Goal: Task Accomplishment & Management: Complete application form

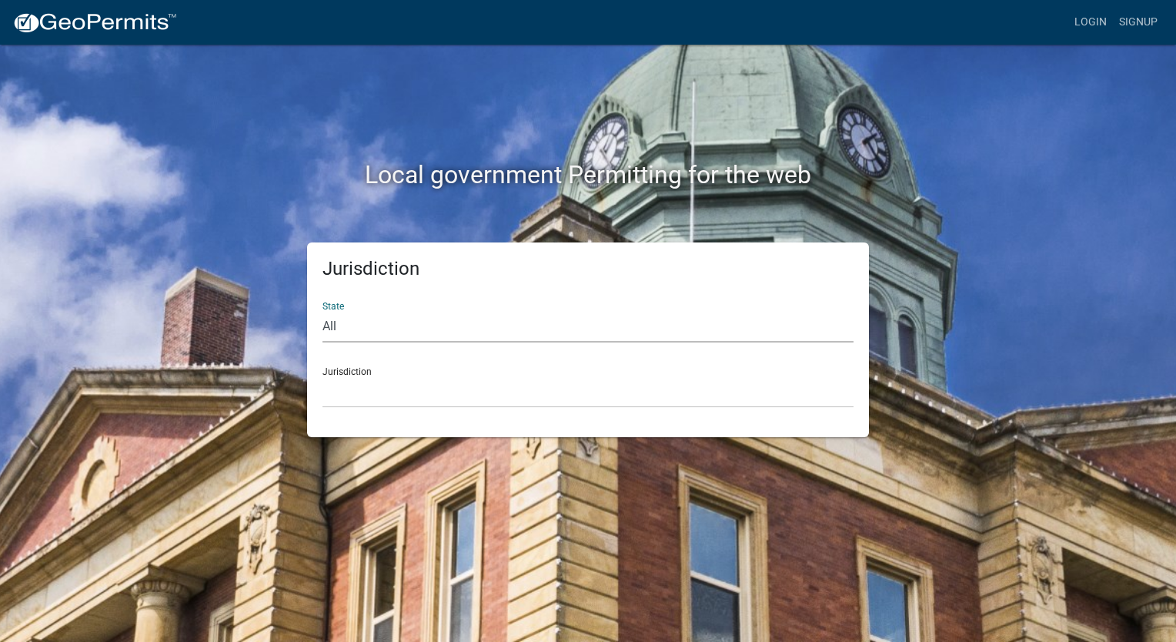
click at [406, 325] on select "All Colorado Georgia Indiana Iowa Kansas Minnesota Ohio South Carolina Wisconsin" at bounding box center [587, 327] width 531 height 32
select select "[US_STATE]"
click at [322, 311] on select "All Colorado Georgia Indiana Iowa Kansas Minnesota Ohio South Carolina Wisconsin" at bounding box center [587, 327] width 531 height 32
click at [403, 383] on select "City of Charlestown, Indiana City of Jeffersonville, Indiana City of Logansport…" at bounding box center [587, 392] width 531 height 32
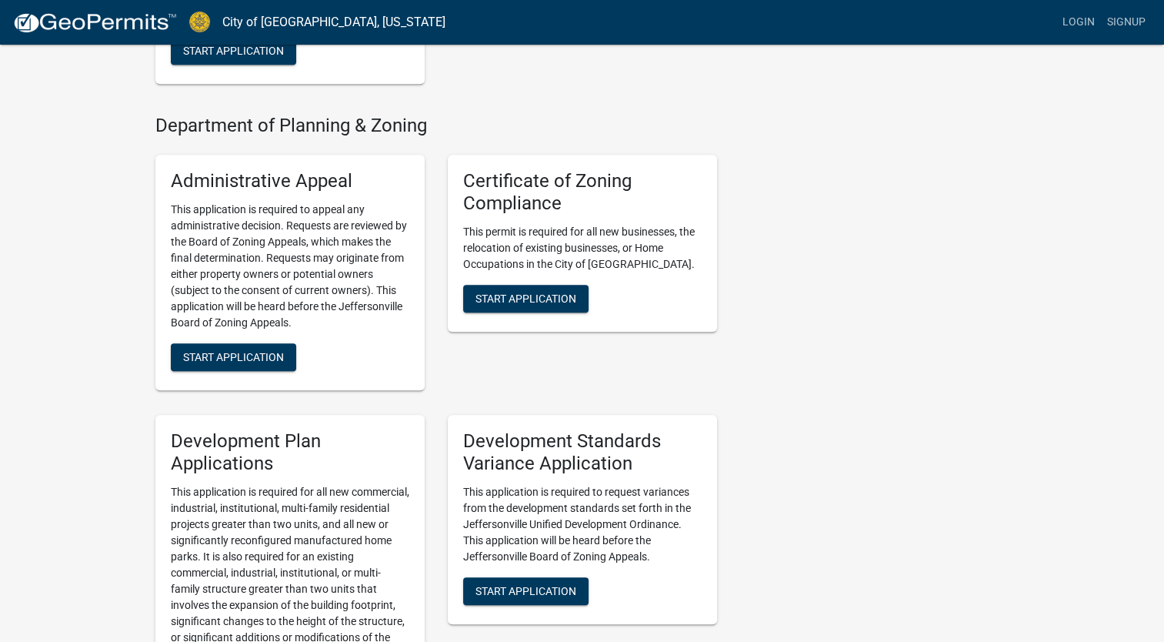
scroll to position [1272, 0]
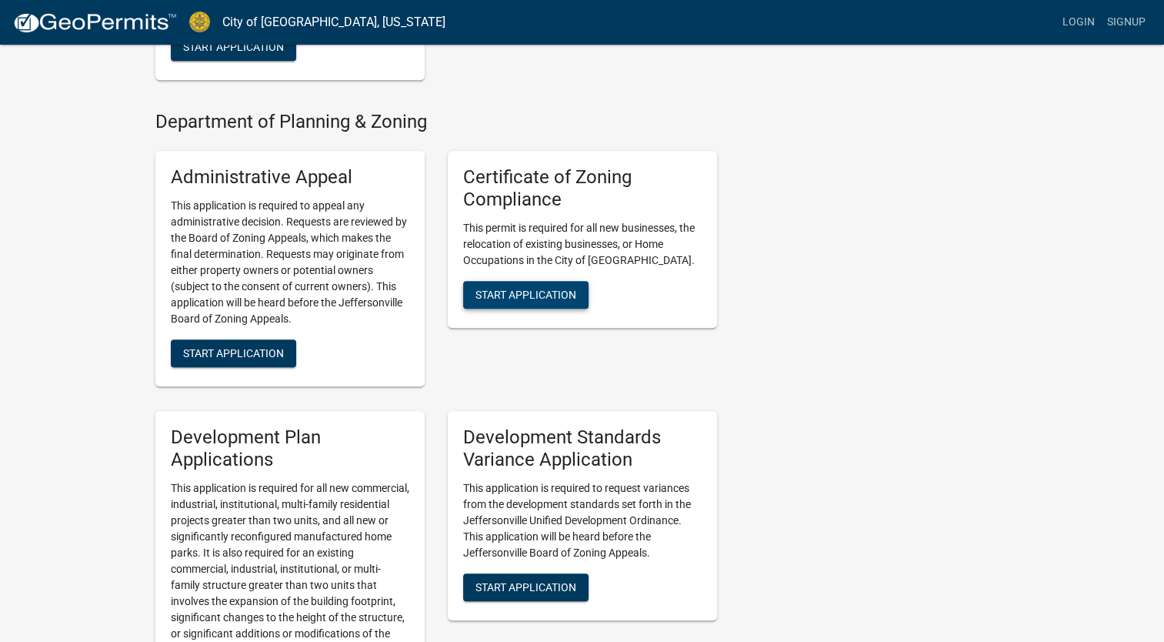
click at [530, 288] on span "Start Application" at bounding box center [526, 294] width 101 height 12
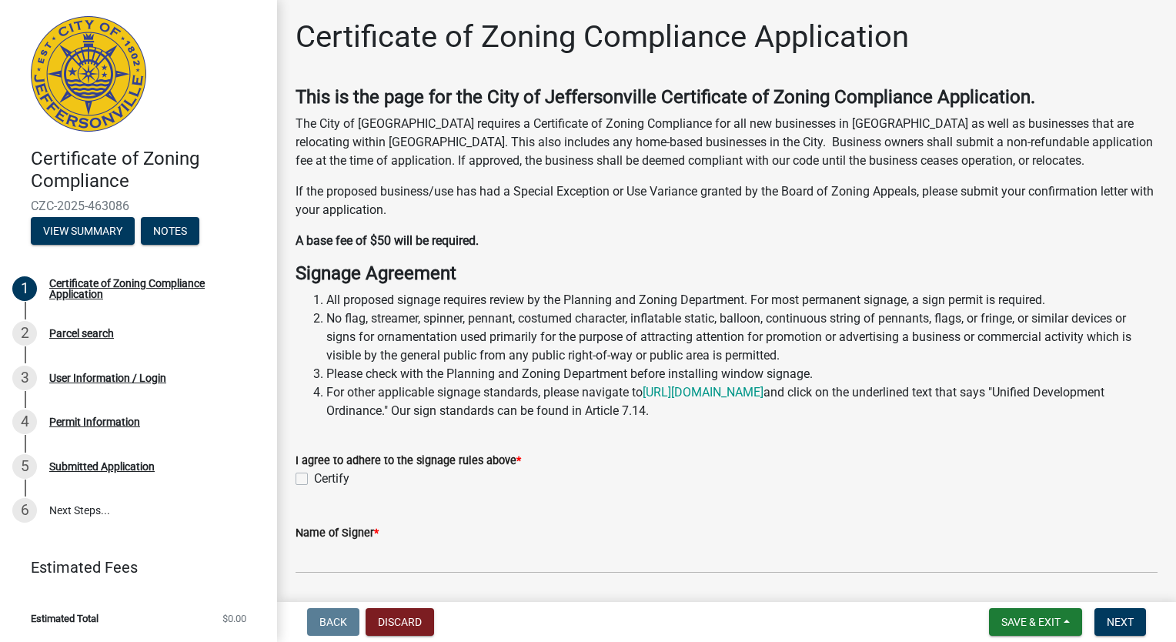
click at [314, 479] on label "Certify" at bounding box center [331, 478] width 35 height 18
click at [314, 479] on input "Certify" at bounding box center [319, 474] width 10 height 10
checkbox input "true"
click at [1119, 623] on span "Next" at bounding box center [1120, 622] width 27 height 12
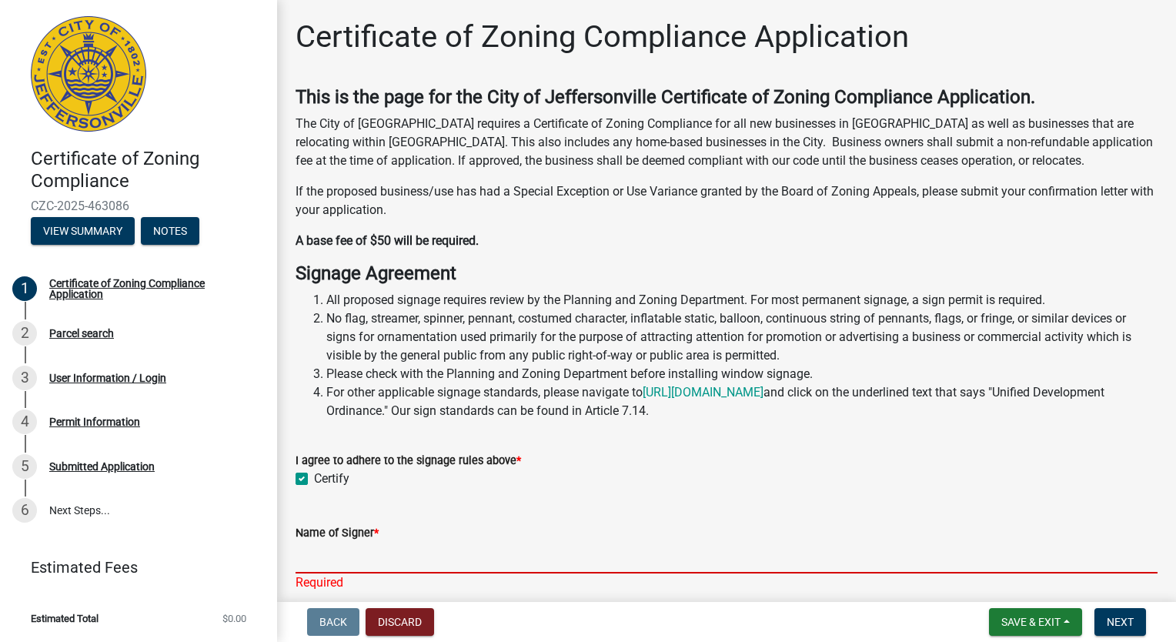
click at [954, 557] on input "Name of Signer *" at bounding box center [727, 558] width 862 height 32
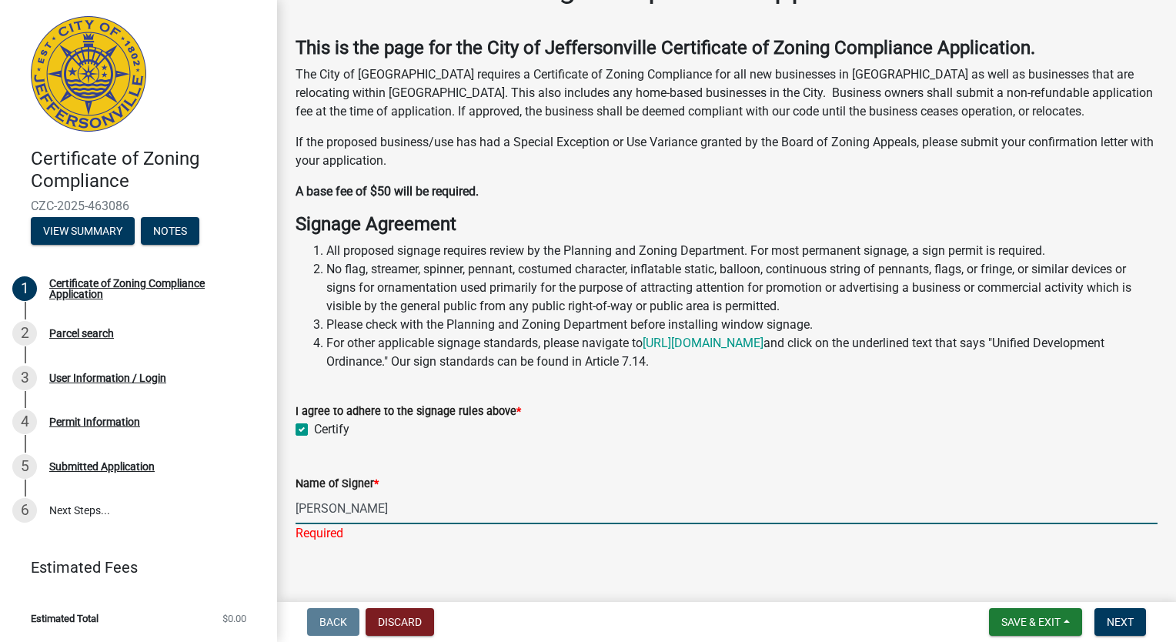
scroll to position [68, 0]
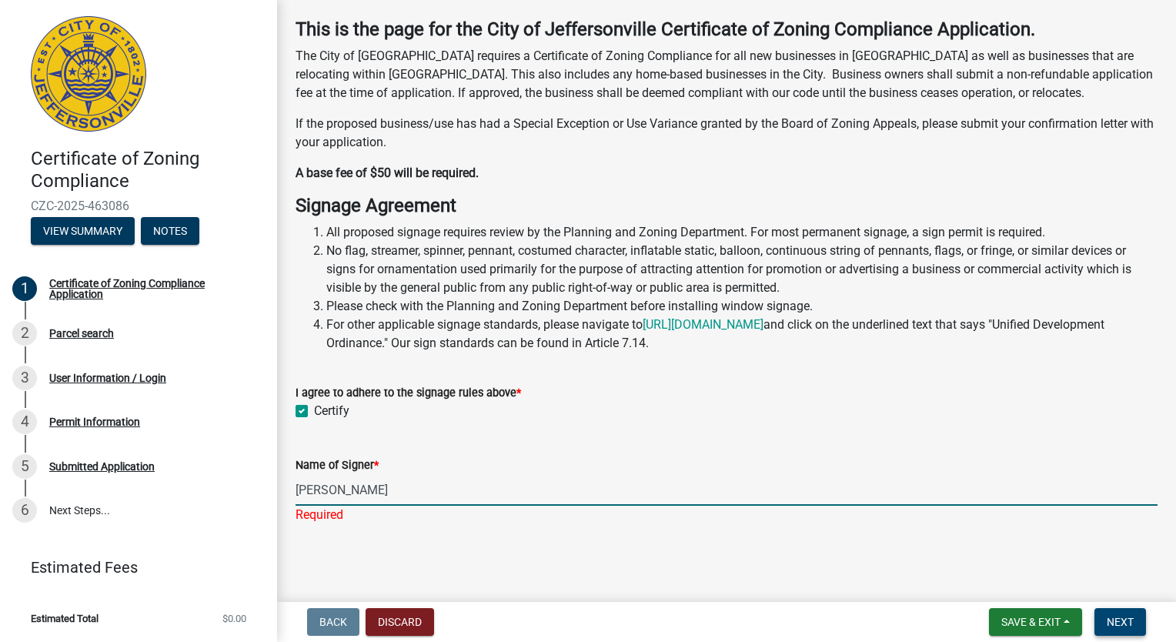
type input "[PERSON_NAME]"
click at [1114, 624] on span "Next" at bounding box center [1120, 622] width 27 height 12
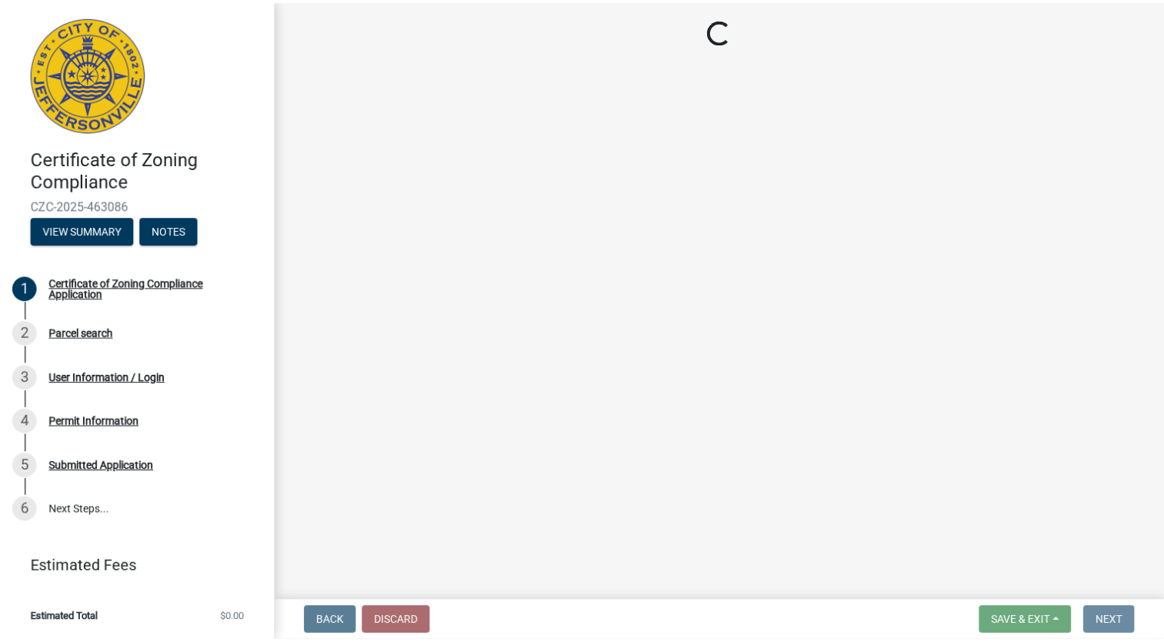
scroll to position [0, 0]
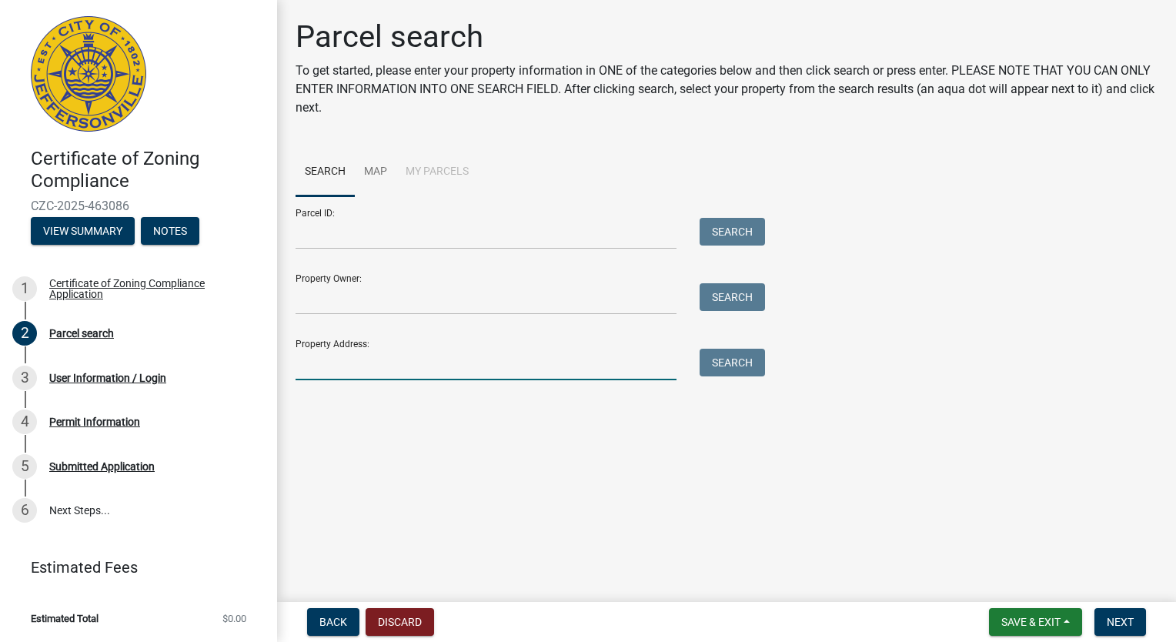
click at [492, 359] on input "Property Address:" at bounding box center [486, 365] width 381 height 32
type input "1852 East 8th Street, Jeffersonville, Indiana 47130, United States"
type input "Mark and Jona Cox"
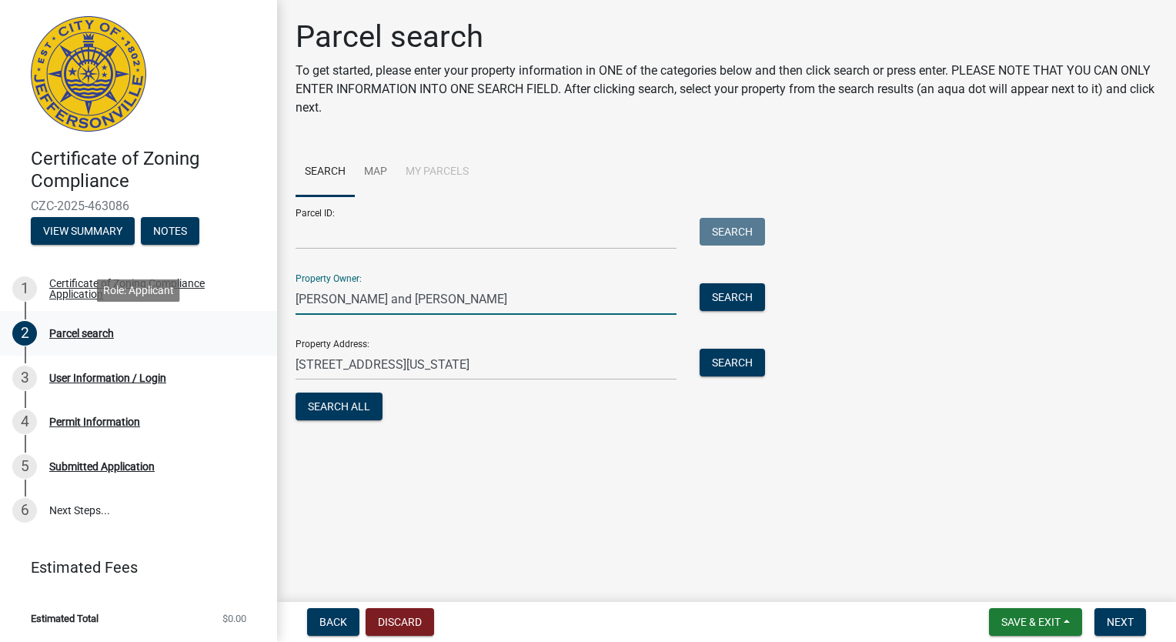
drag, startPoint x: 514, startPoint y: 298, endPoint x: 171, endPoint y: 334, distance: 345.2
click at [171, 334] on div "Certificate of Zoning Compliance CZC-2025-463086 View Summary Notes 1 Certifica…" at bounding box center [588, 321] width 1176 height 642
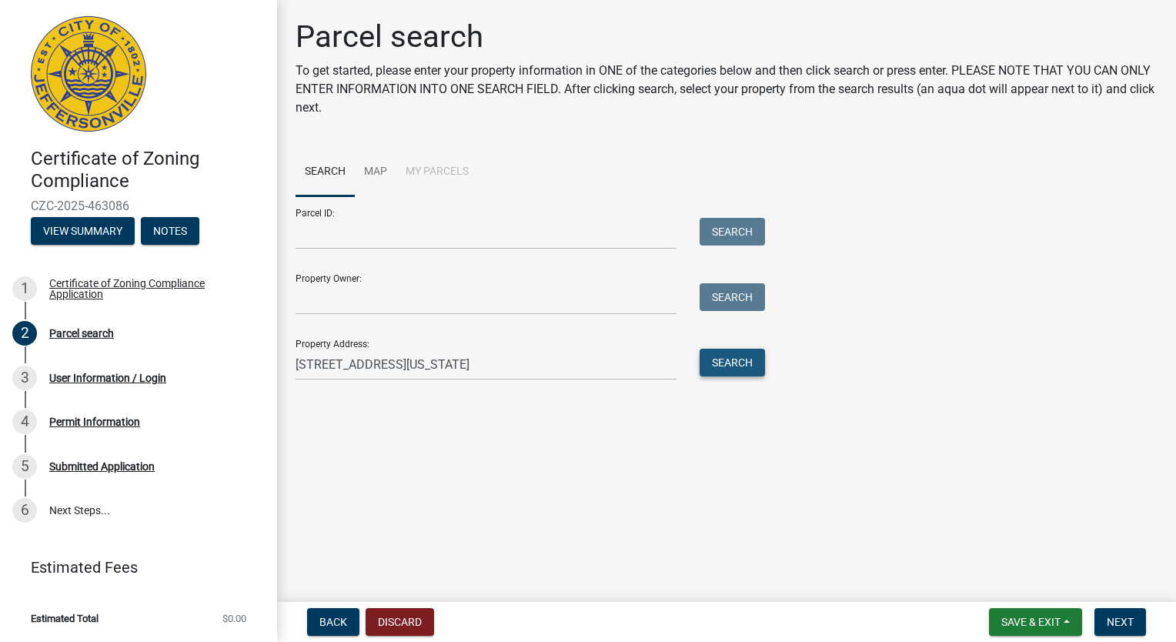
click at [751, 363] on button "Search" at bounding box center [732, 363] width 65 height 28
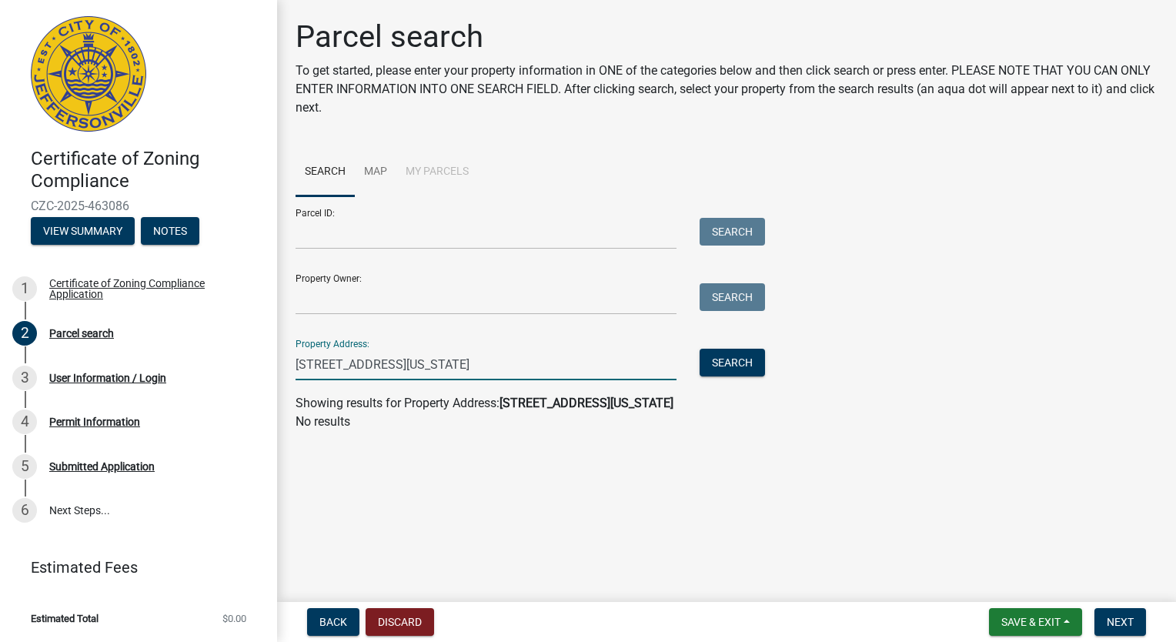
drag, startPoint x: 406, startPoint y: 366, endPoint x: 671, endPoint y: 414, distance: 269.2
click at [671, 414] on wm-search-parcel-data-activity-input "Search Map My Parcels Parcel ID: Search Property Owner: Search Property Address…" at bounding box center [727, 289] width 862 height 283
type input "1852 East 8th Street"
click at [727, 365] on button "Search" at bounding box center [732, 363] width 65 height 28
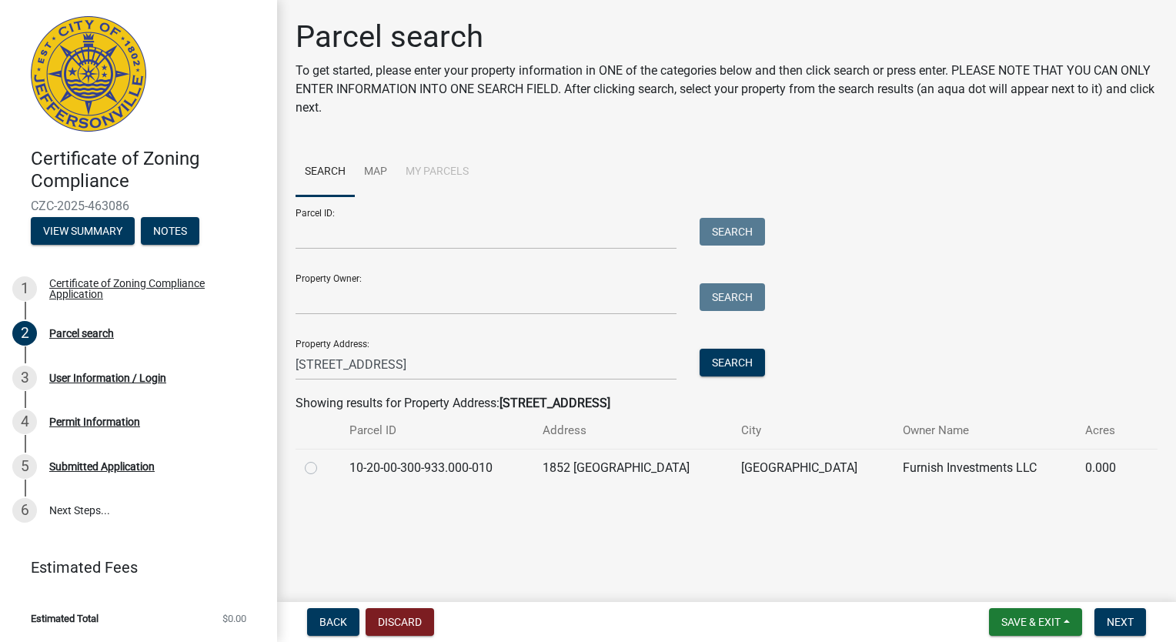
click at [315, 475] on div at bounding box center [318, 468] width 26 height 18
click at [323, 459] on label at bounding box center [323, 459] width 0 height 0
click at [323, 469] on input "radio" at bounding box center [328, 464] width 10 height 10
radio input "true"
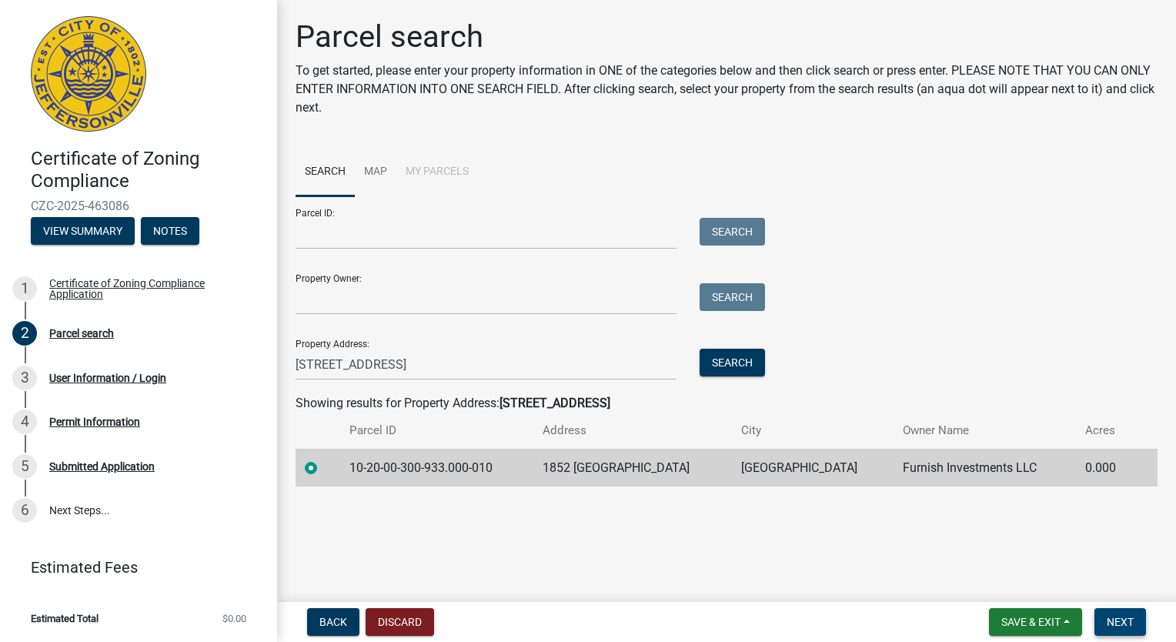
click at [1122, 620] on span "Next" at bounding box center [1120, 622] width 27 height 12
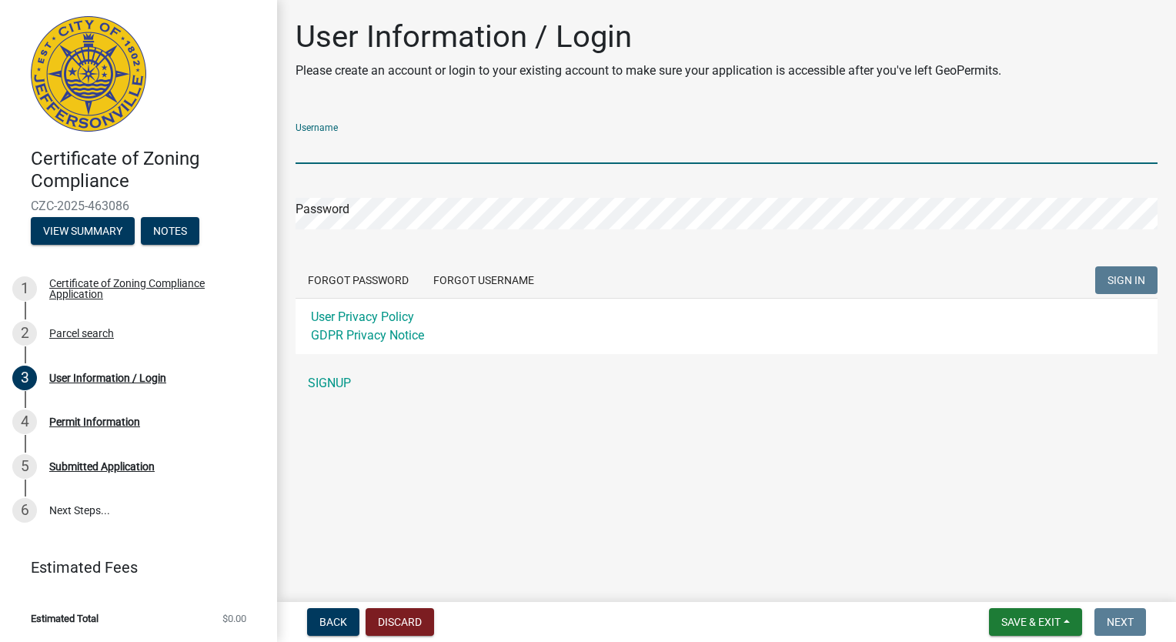
click at [674, 157] on input "Username" at bounding box center [727, 148] width 862 height 32
type input "jonacox20"
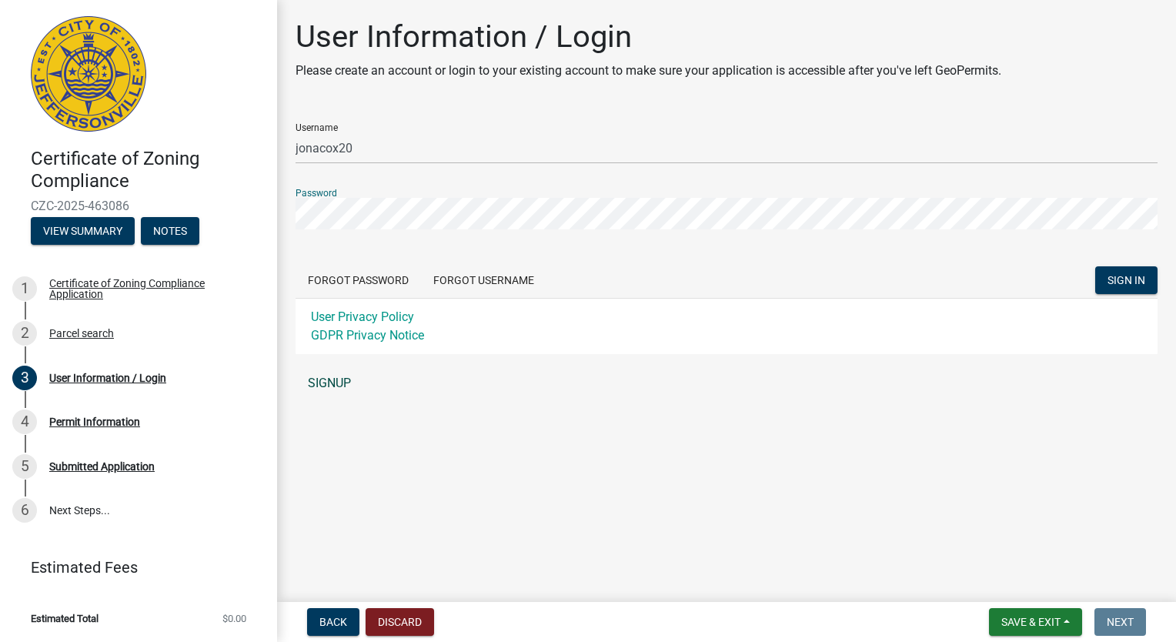
click at [324, 383] on link "SIGNUP" at bounding box center [727, 383] width 862 height 31
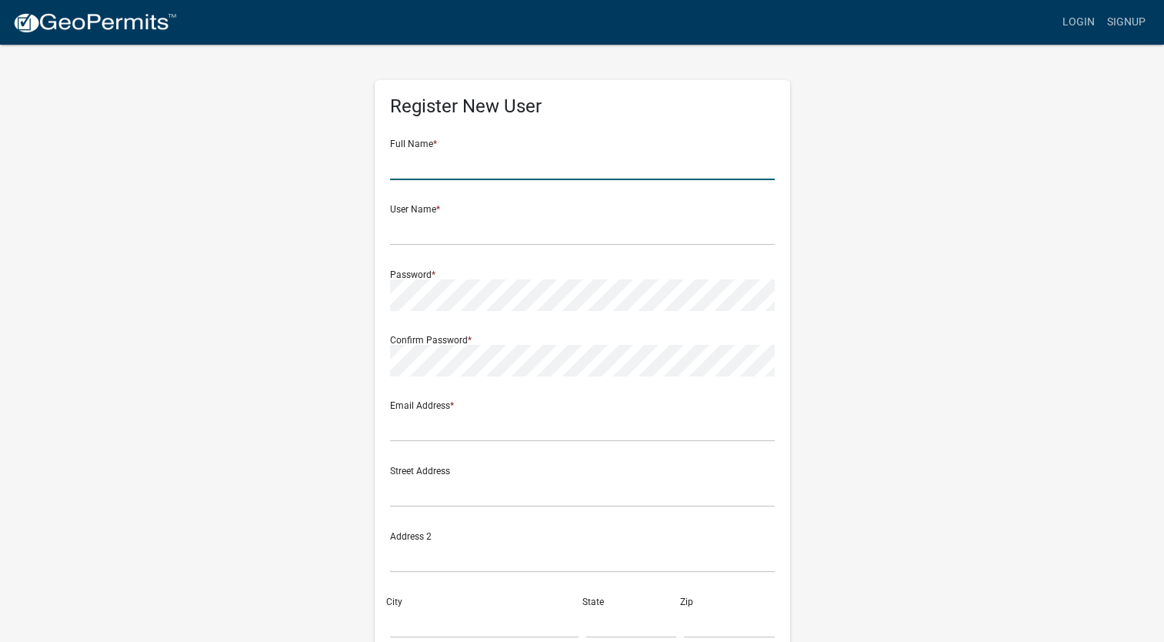
click at [473, 165] on input "text" at bounding box center [582, 165] width 385 height 32
type input "Jona Leigh Cox"
type input "[EMAIL_ADDRESS][DOMAIN_NAME]"
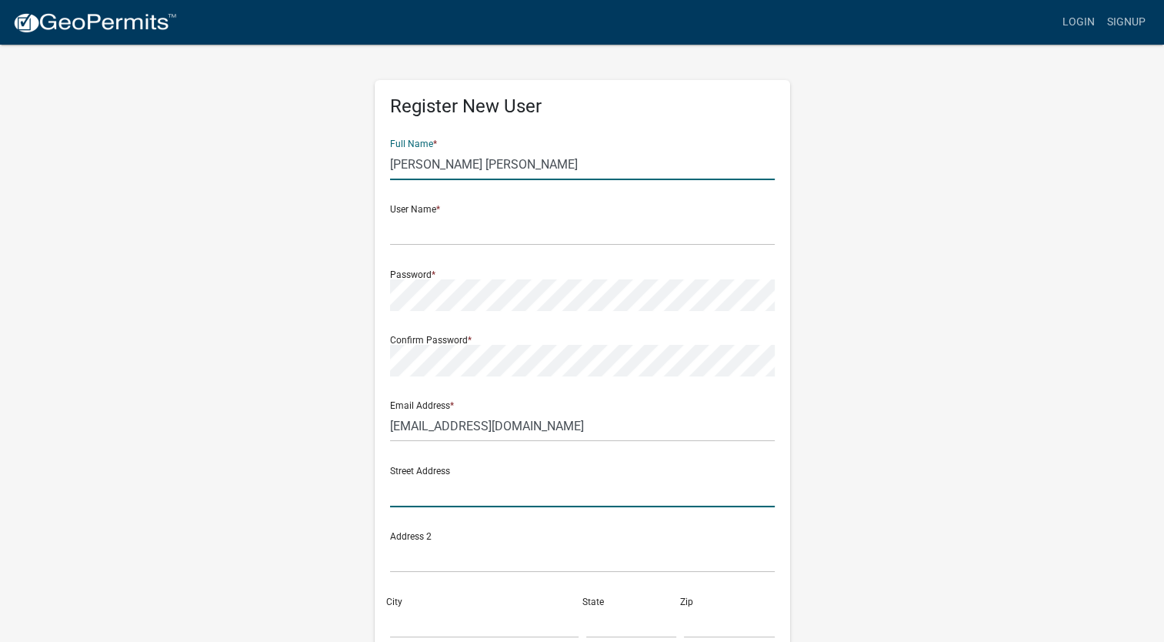
type input "1600 Hialeah Court"
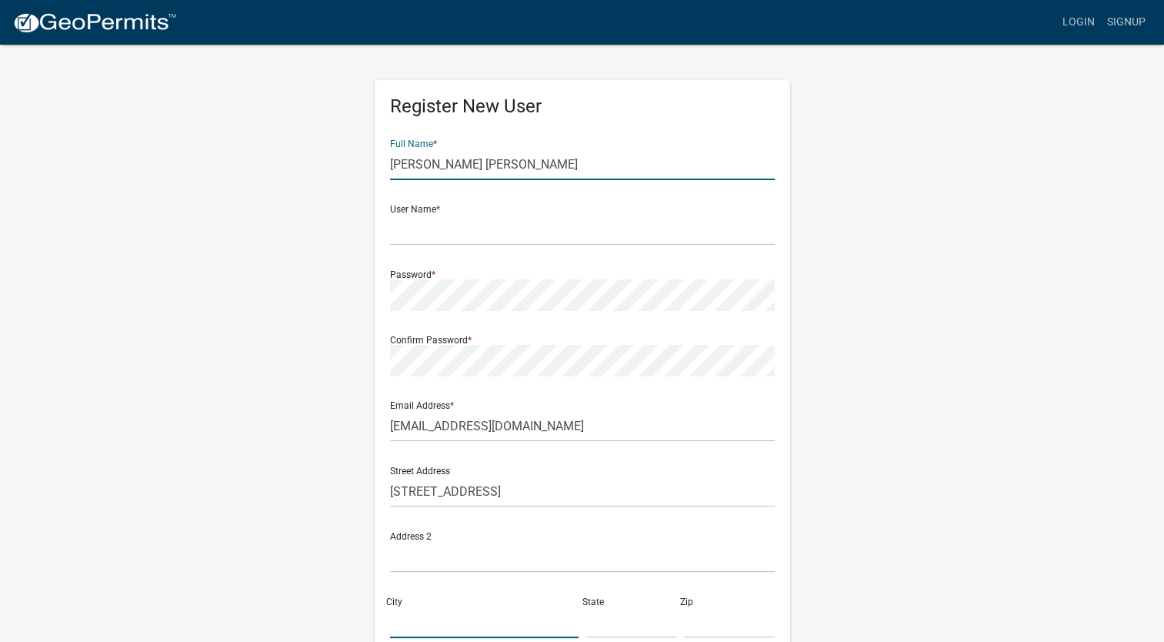
type input "Goshen"
type input "KY"
type input "40026-9775"
type input "5028025690"
drag, startPoint x: 443, startPoint y: 159, endPoint x: 329, endPoint y: 145, distance: 114.7
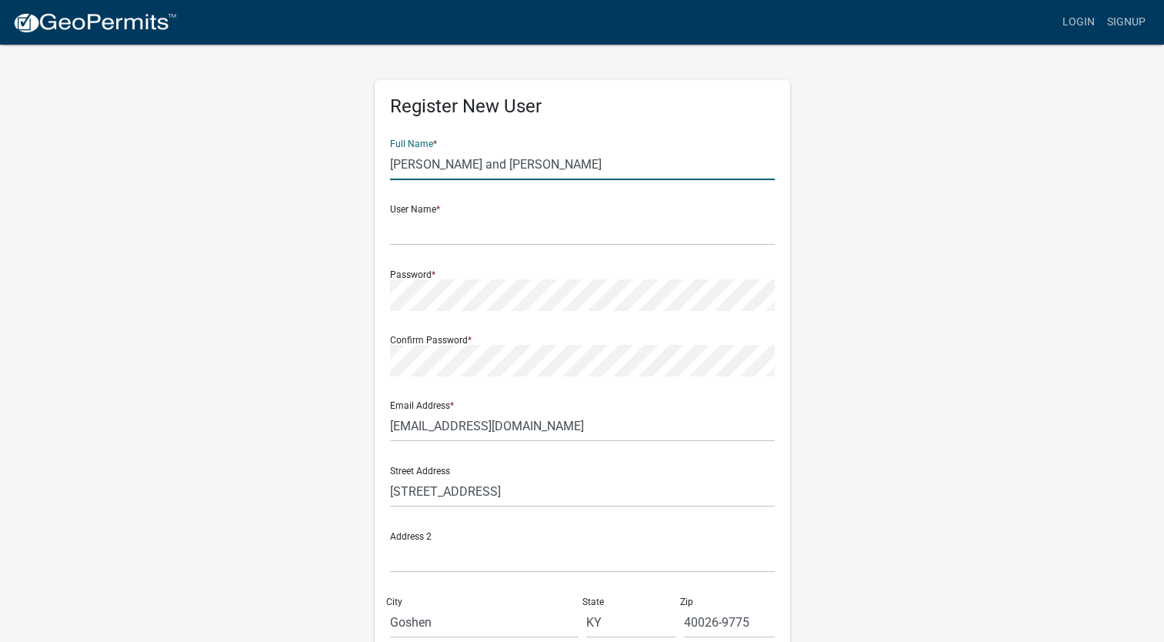
click at [329, 145] on div "Register New User Full Name * Mark and Jona Cox User Name * Password * Confirm …" at bounding box center [582, 455] width 877 height 824
type input "[PERSON_NAME]"
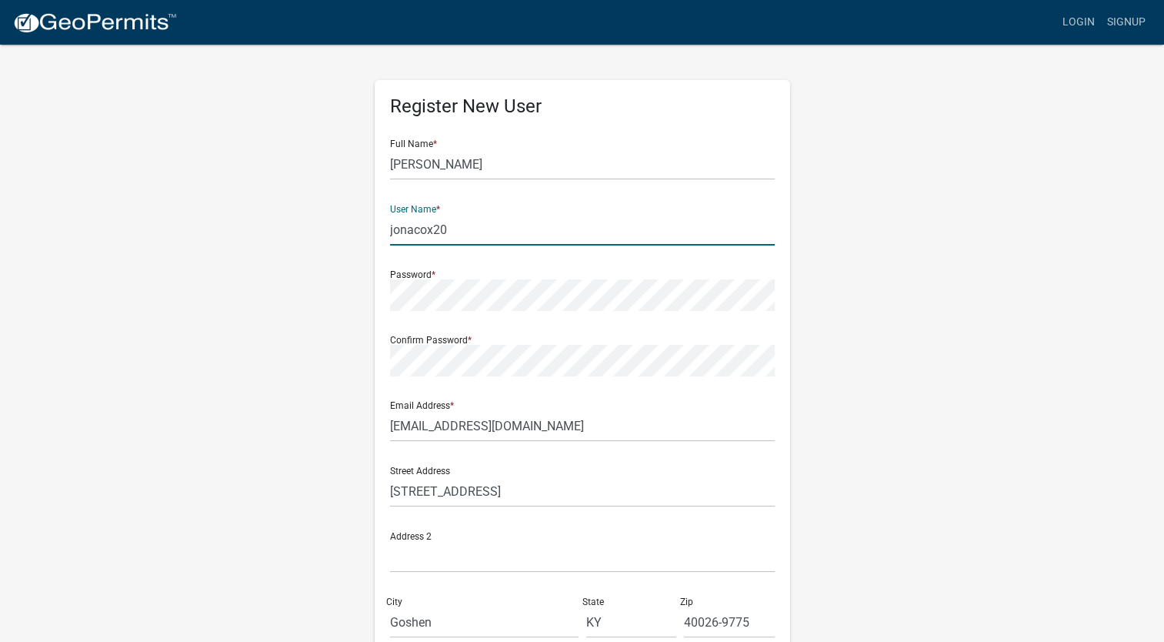
type input "jonacox20"
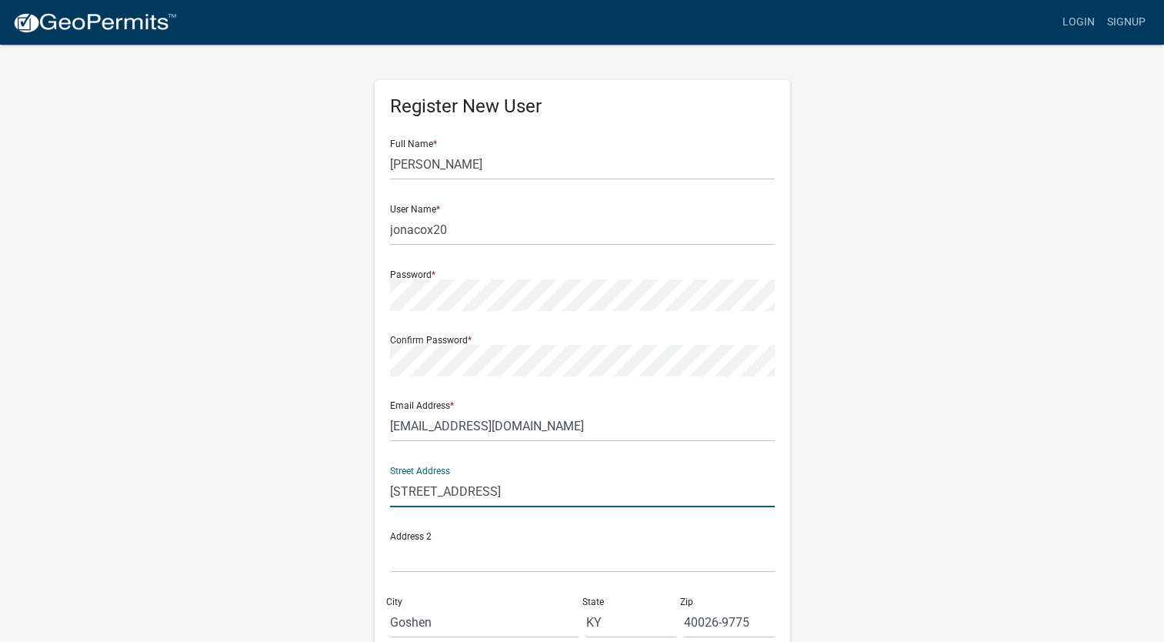
click at [652, 490] on input "1600 Hialeah Court" at bounding box center [582, 492] width 385 height 32
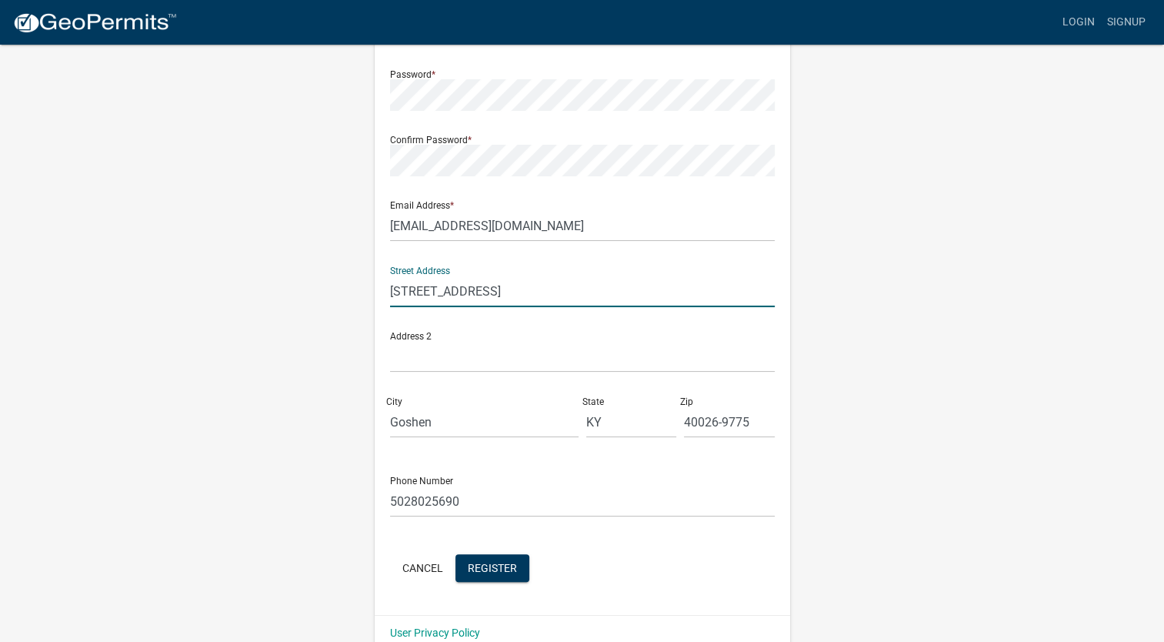
scroll to position [224, 0]
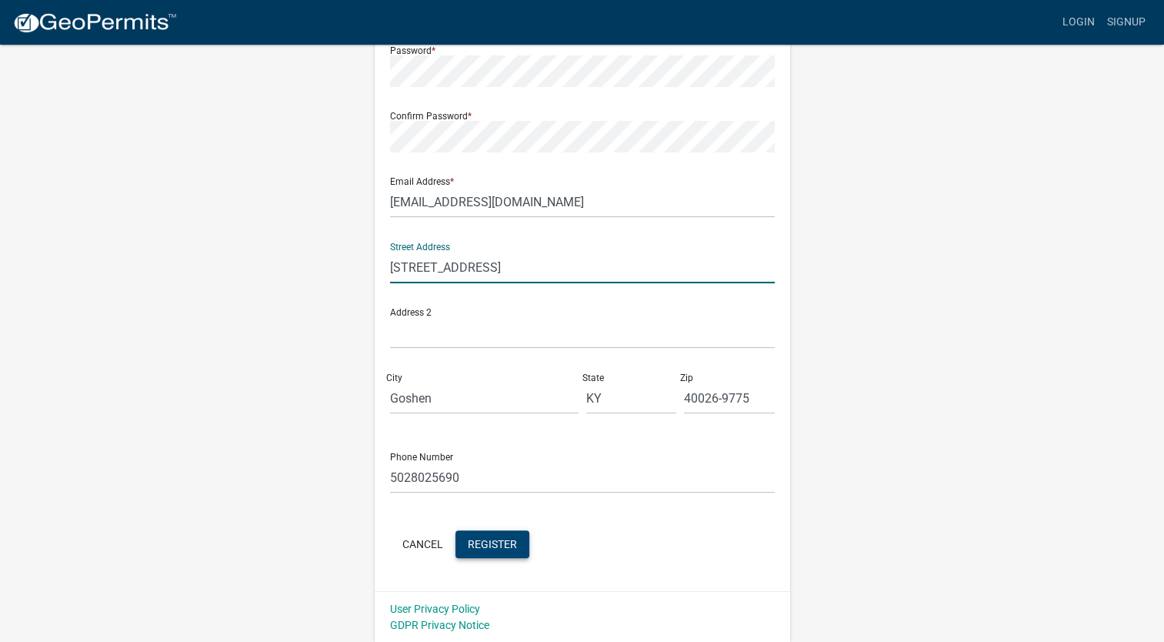
click at [486, 542] on span "Register" at bounding box center [492, 543] width 49 height 12
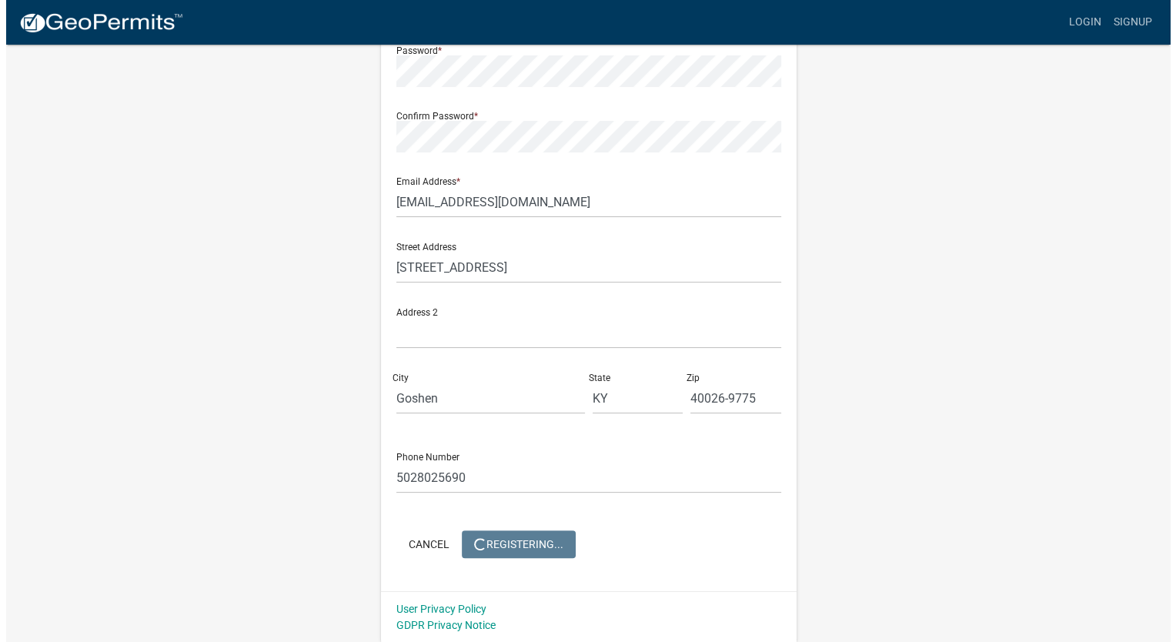
scroll to position [0, 0]
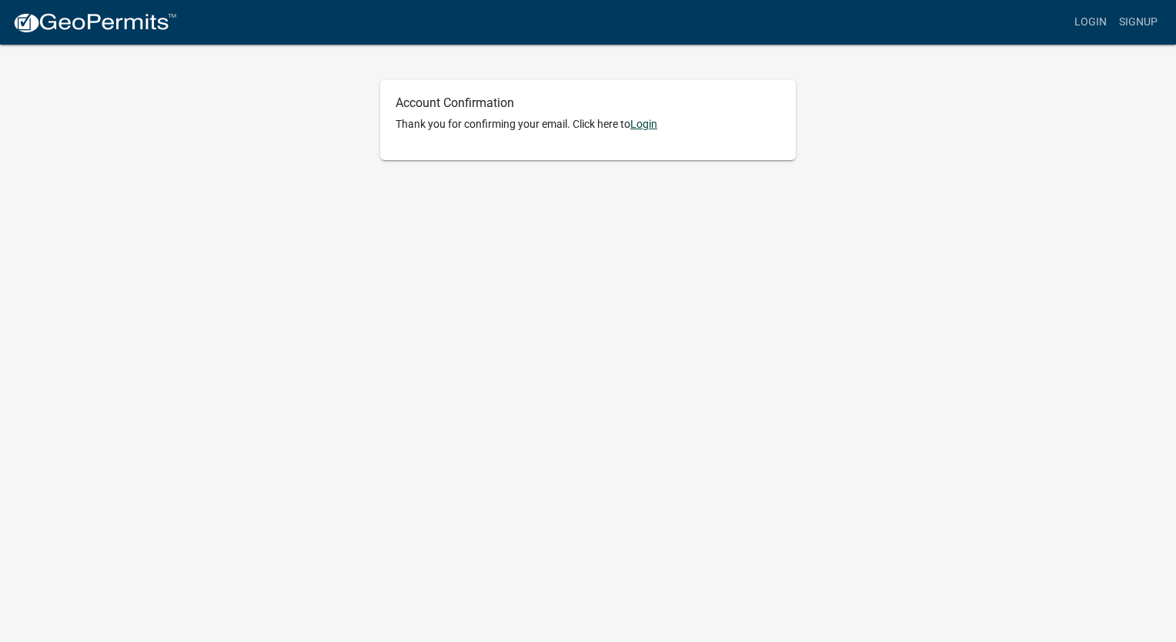
click at [644, 121] on link "Login" at bounding box center [643, 124] width 27 height 12
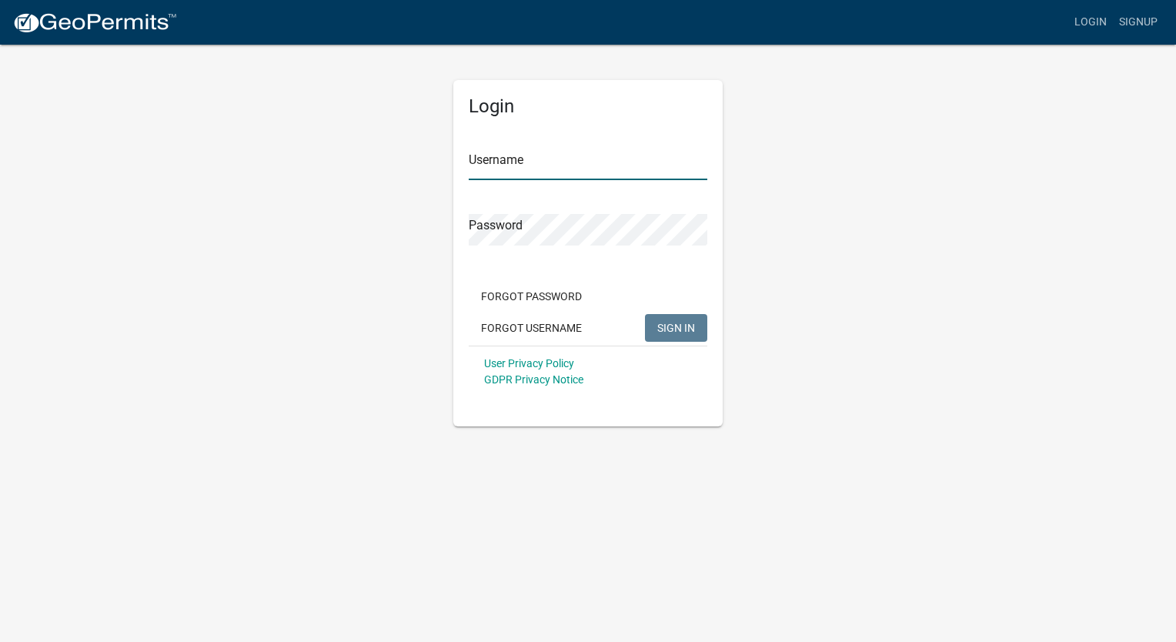
type input "jonacox20"
click at [672, 334] on button "SIGN IN" at bounding box center [676, 328] width 62 height 28
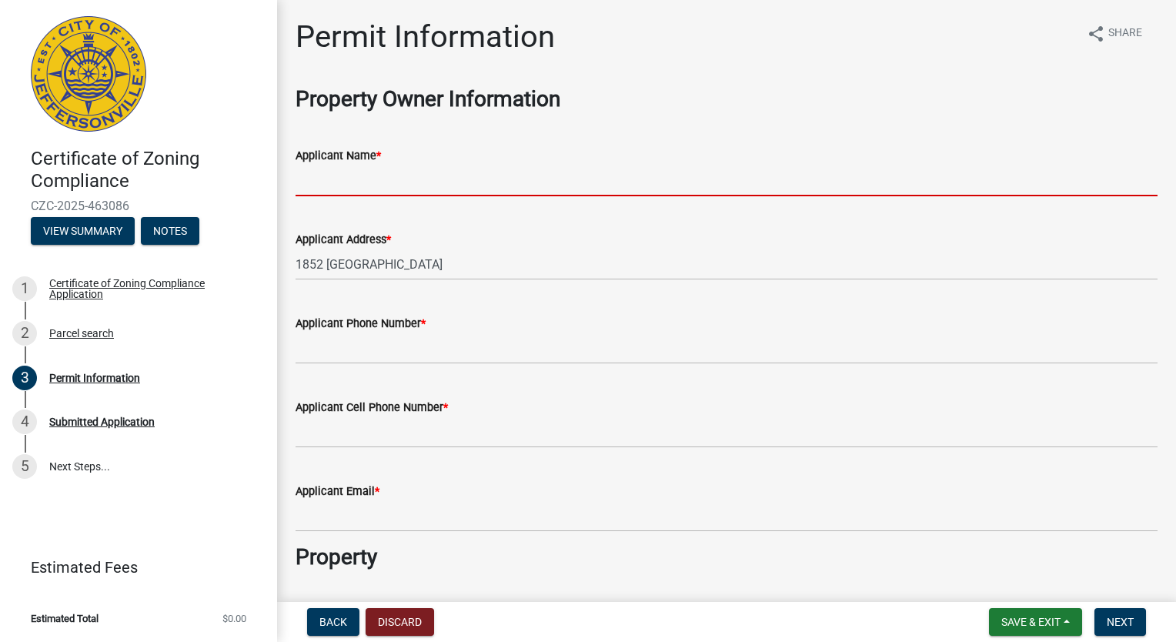
click at [451, 183] on input "Applicant Name *" at bounding box center [727, 181] width 862 height 32
type input "z"
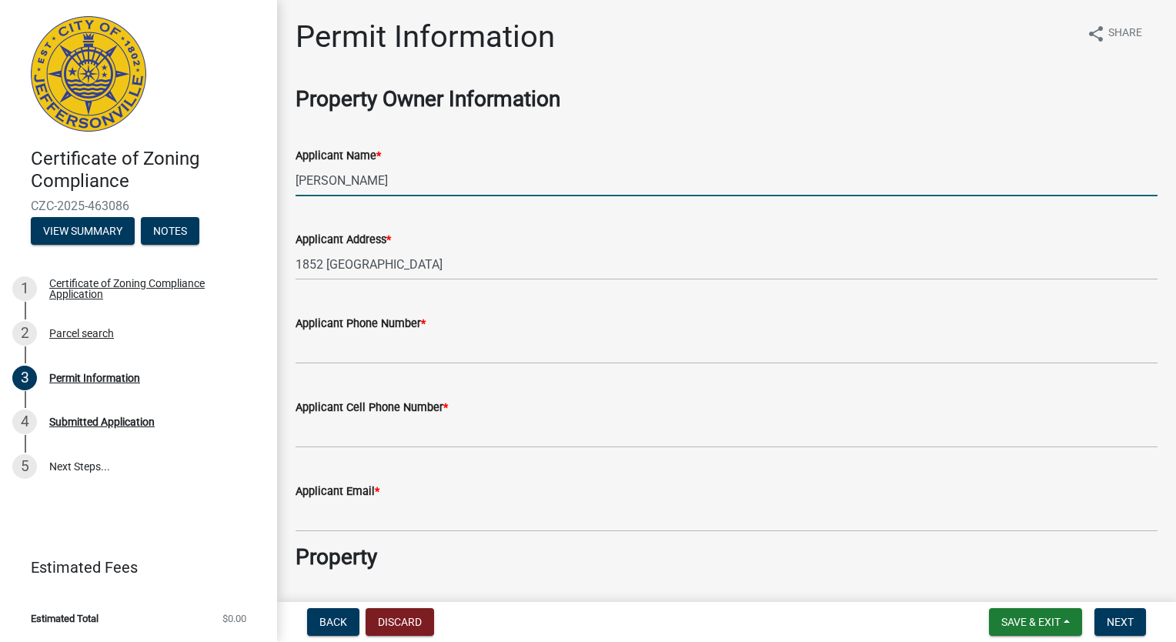
type input "[PERSON_NAME]"
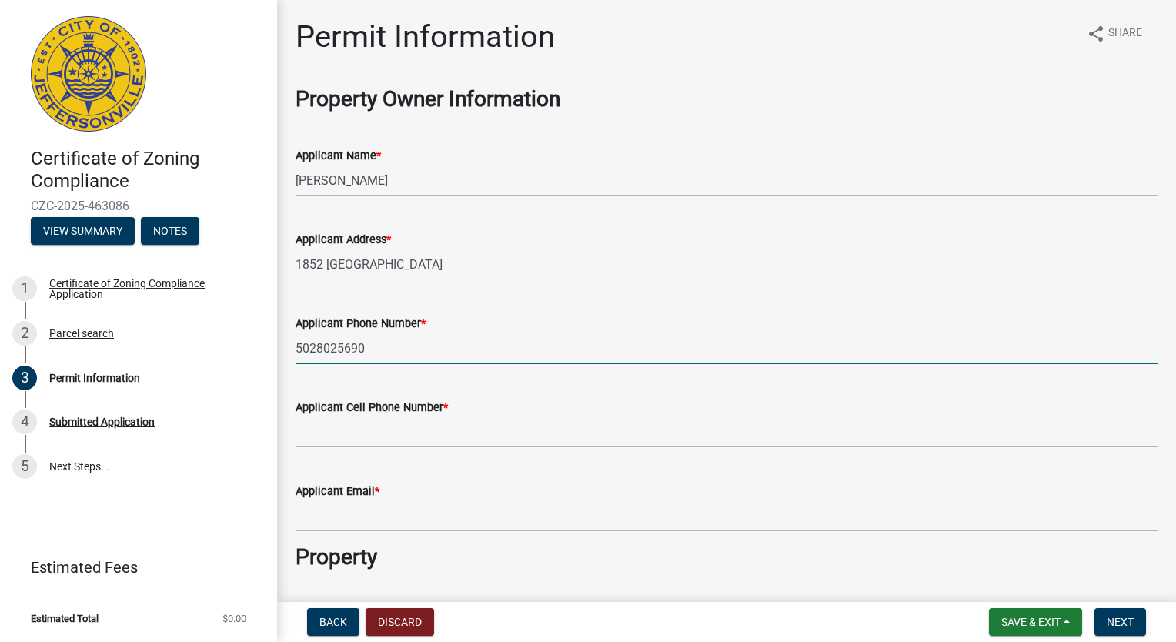
type input "5028025690"
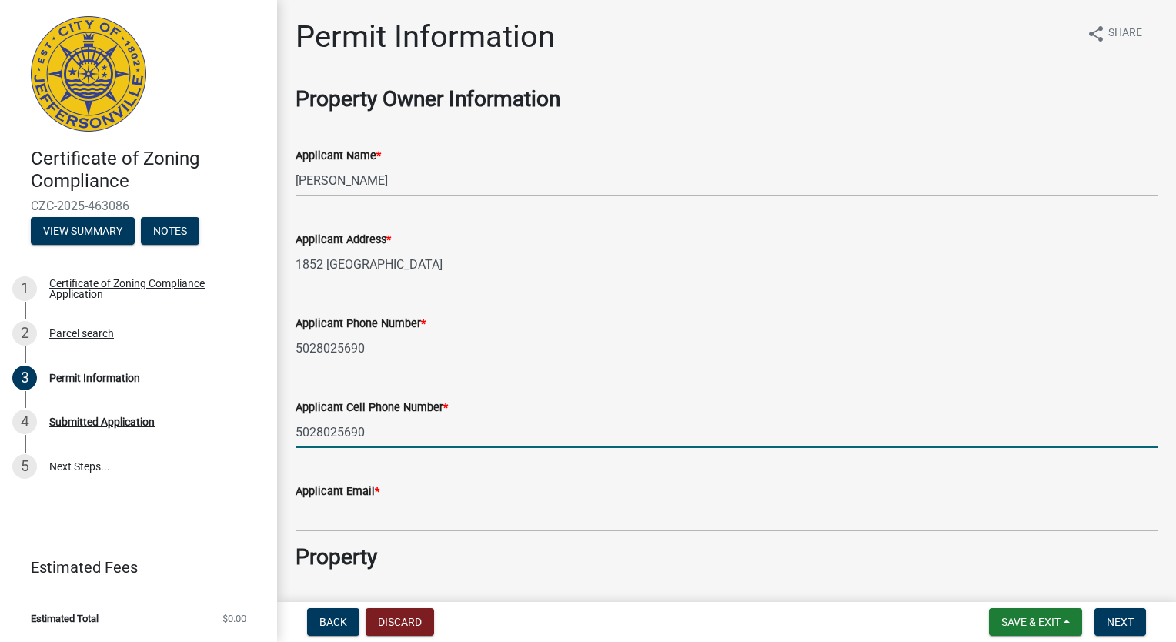
type input "5028025690"
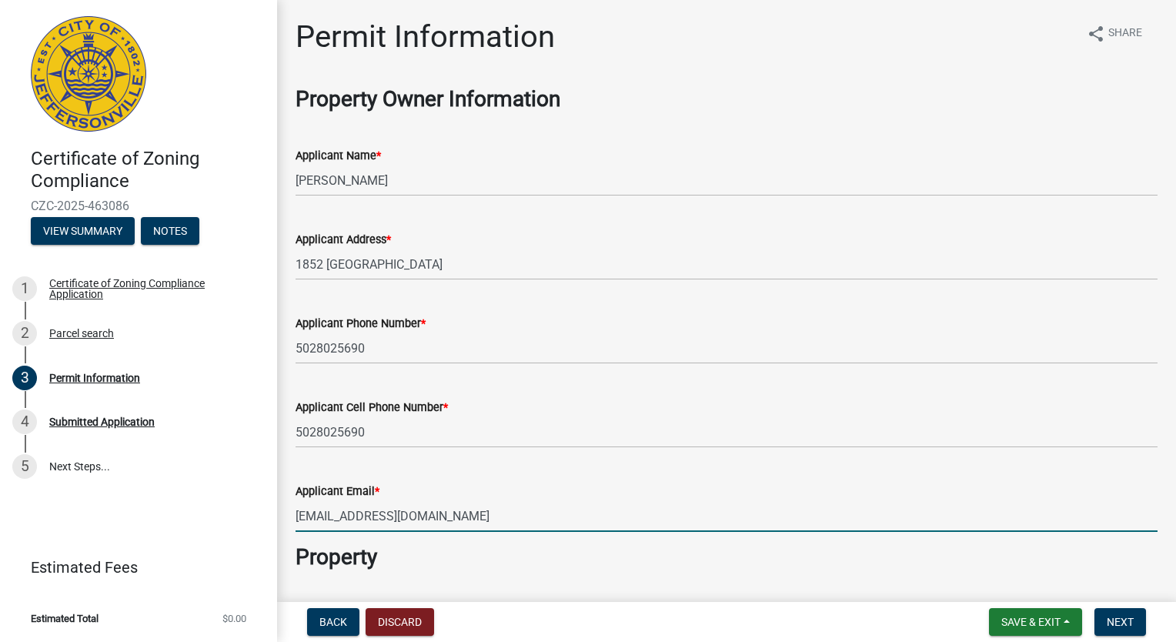
type input "[EMAIL_ADDRESS][DOMAIN_NAME]"
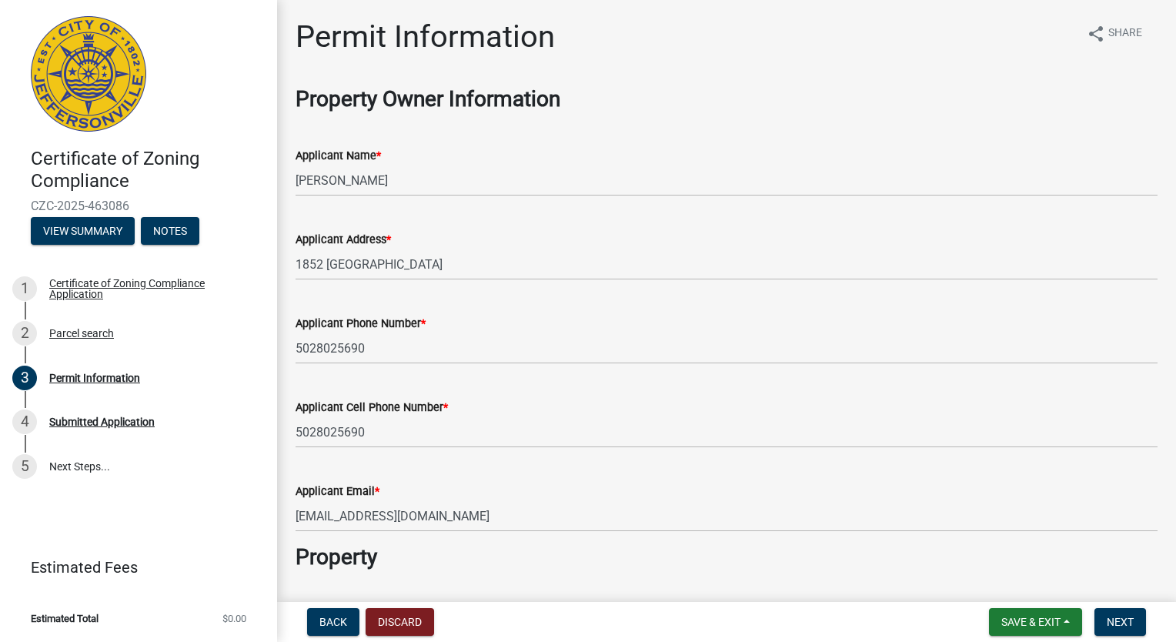
scroll to position [339, 0]
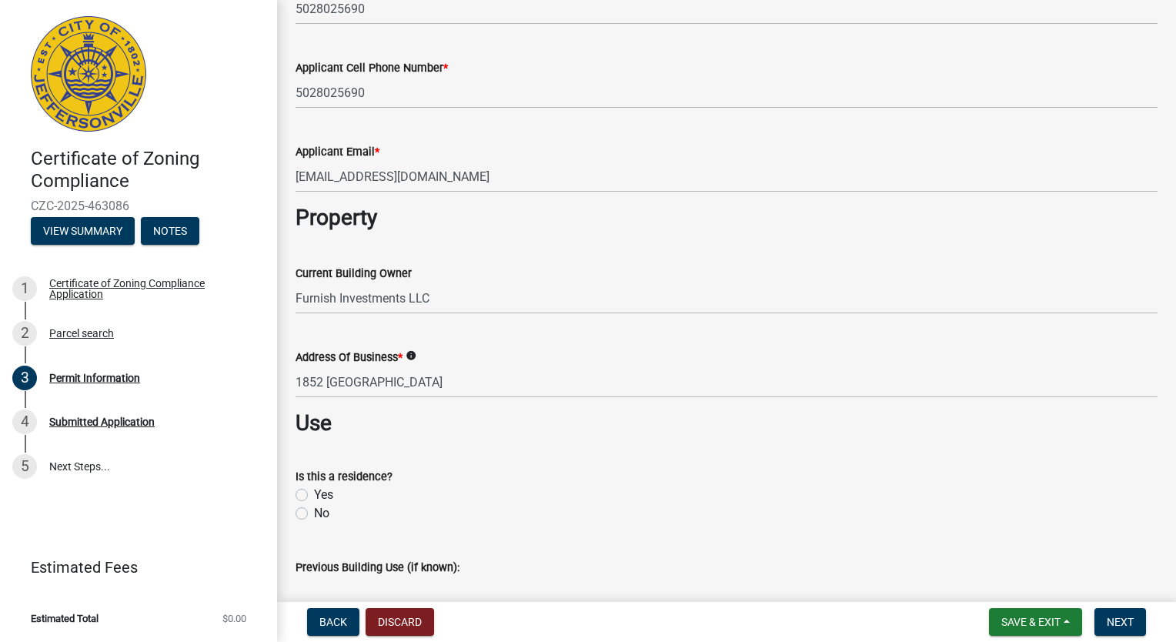
click at [322, 514] on label "No" at bounding box center [321, 513] width 15 height 18
click at [322, 514] on input "No" at bounding box center [319, 509] width 10 height 10
radio input "true"
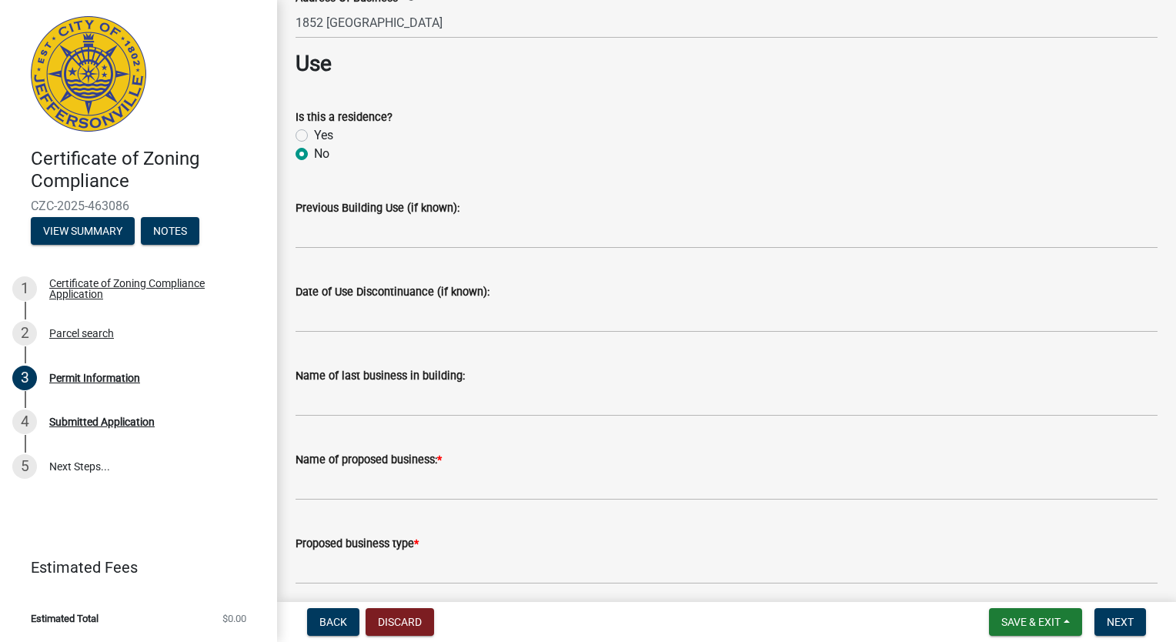
scroll to position [701, 0]
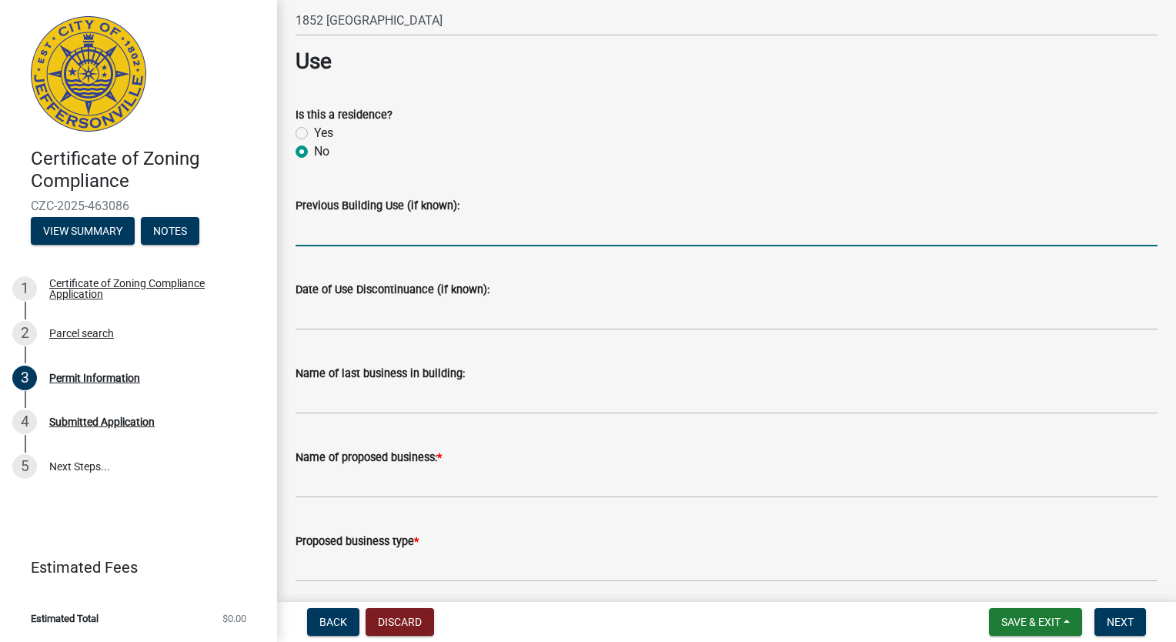
click at [452, 240] on input "Previous Building Use (if known):" at bounding box center [727, 231] width 862 height 32
type input "laundromat"
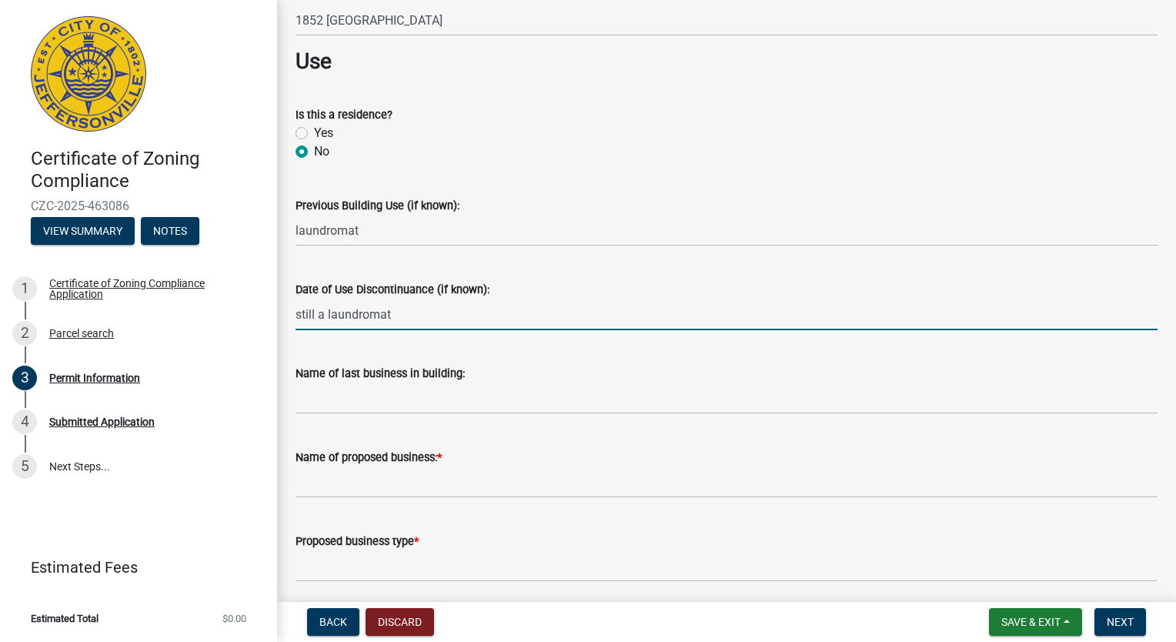
type input "still a laundromat"
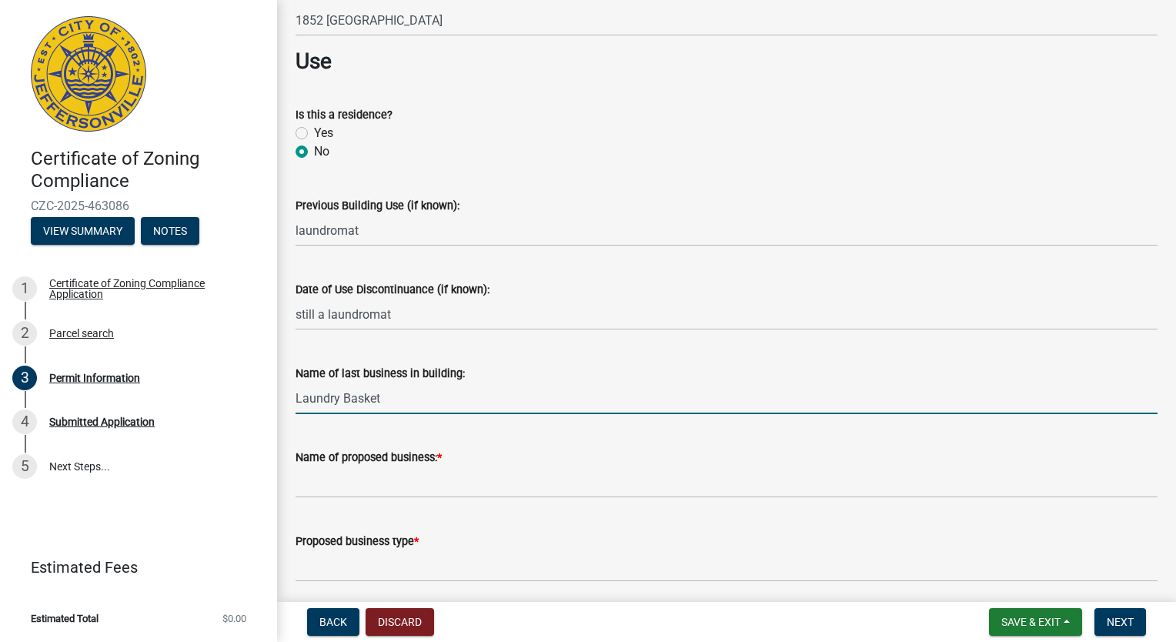
type input "Laundry Basket"
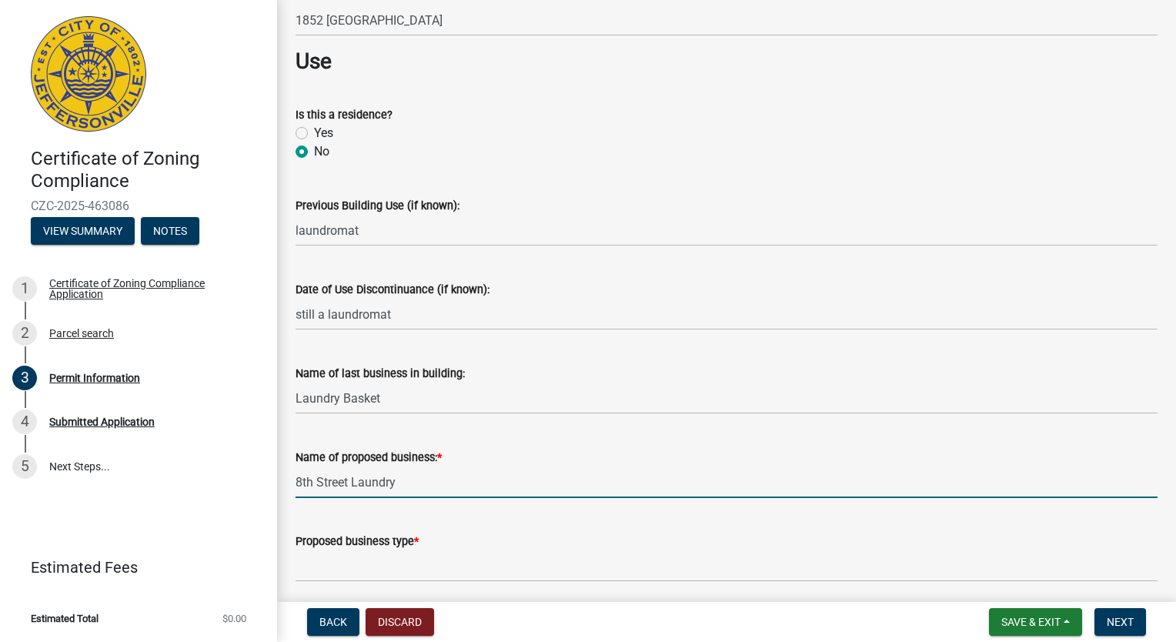
type input "8th Street Laundry"
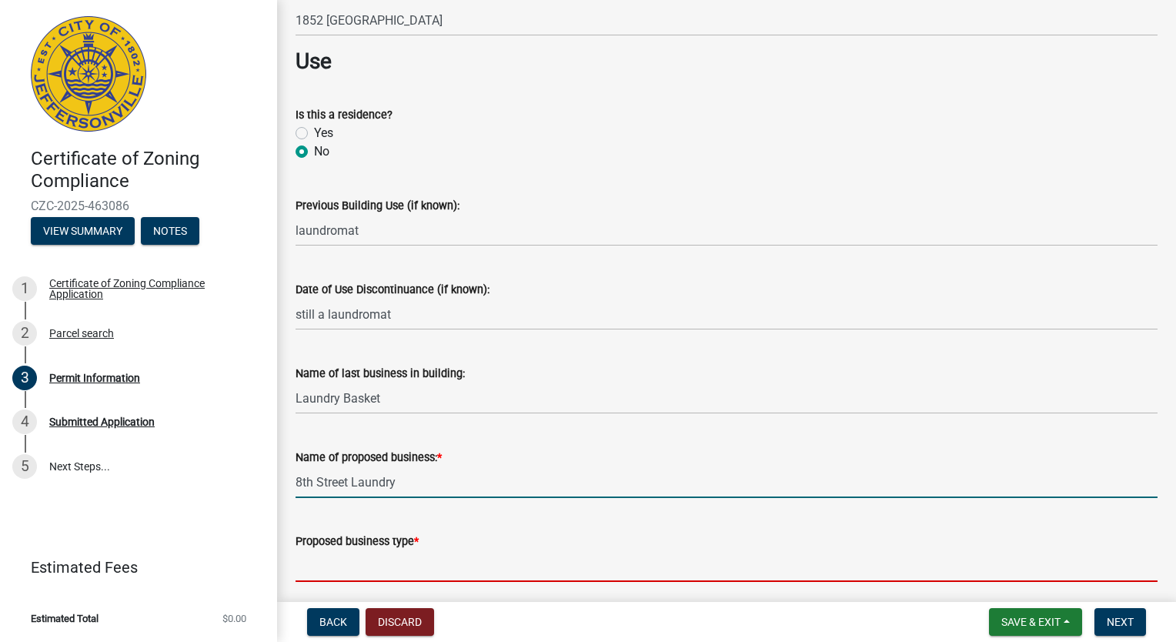
click at [636, 571] on input "Proposed business type *" at bounding box center [727, 566] width 862 height 32
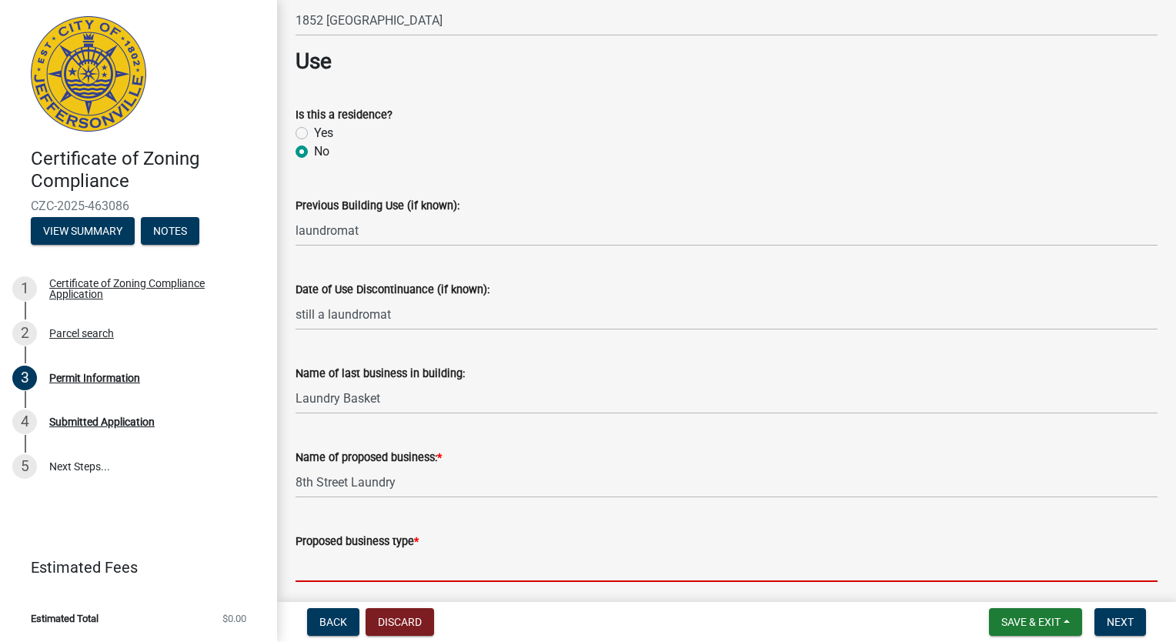
drag, startPoint x: 1169, startPoint y: 359, endPoint x: 396, endPoint y: 568, distance: 800.6
click at [396, 568] on input "Proposed business type *" at bounding box center [727, 566] width 862 height 32
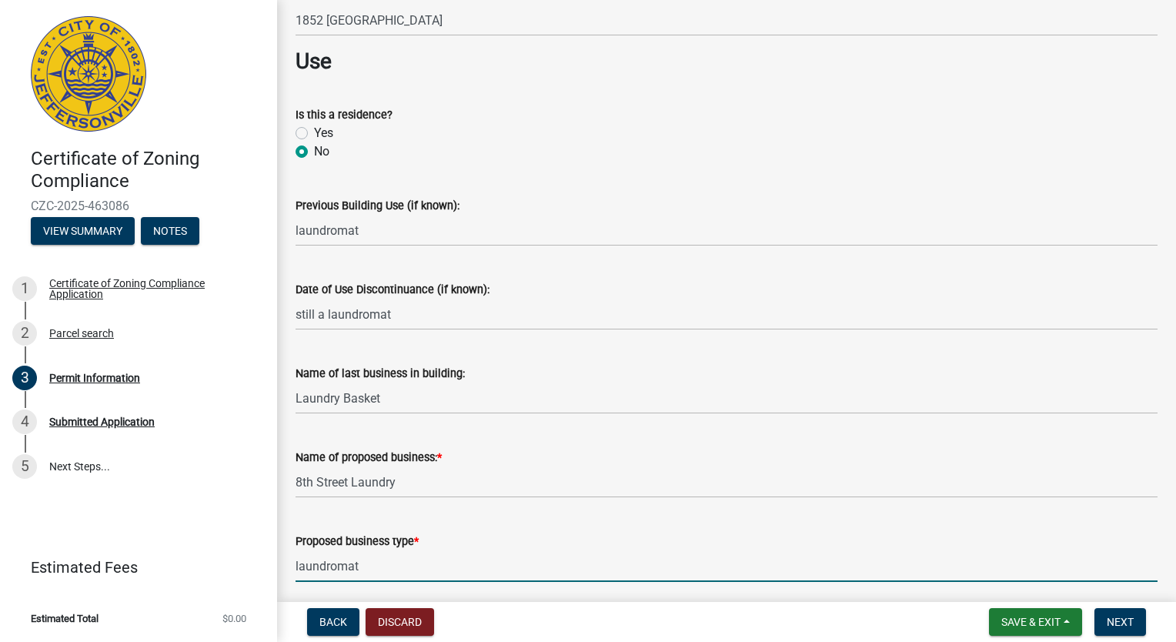
type input "laundromat"
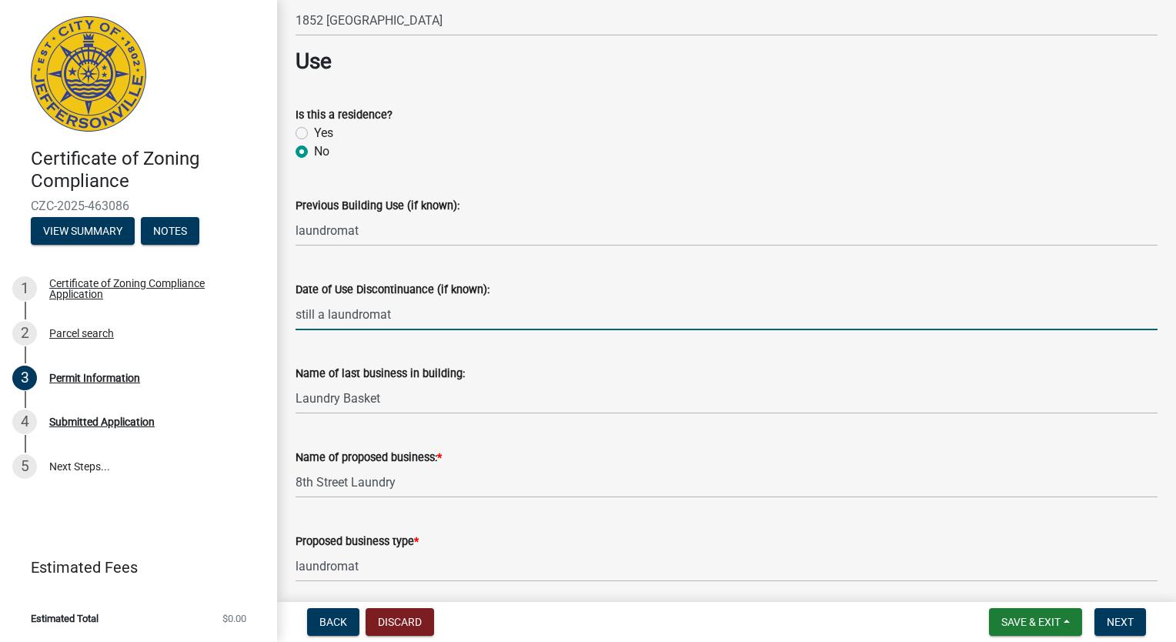
drag, startPoint x: 399, startPoint y: 319, endPoint x: 280, endPoint y: 315, distance: 118.6
click at [280, 315] on div "Permit Information share Share Property Owner Information Applicant Name * [PER…" at bounding box center [726, 278] width 899 height 1922
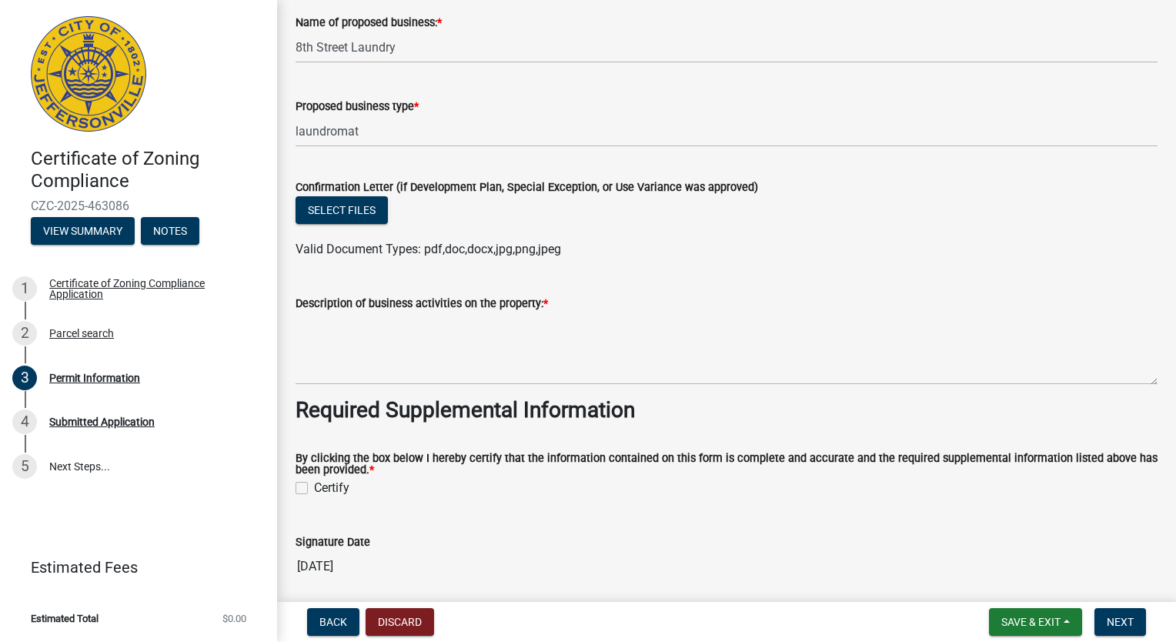
scroll to position [1138, 0]
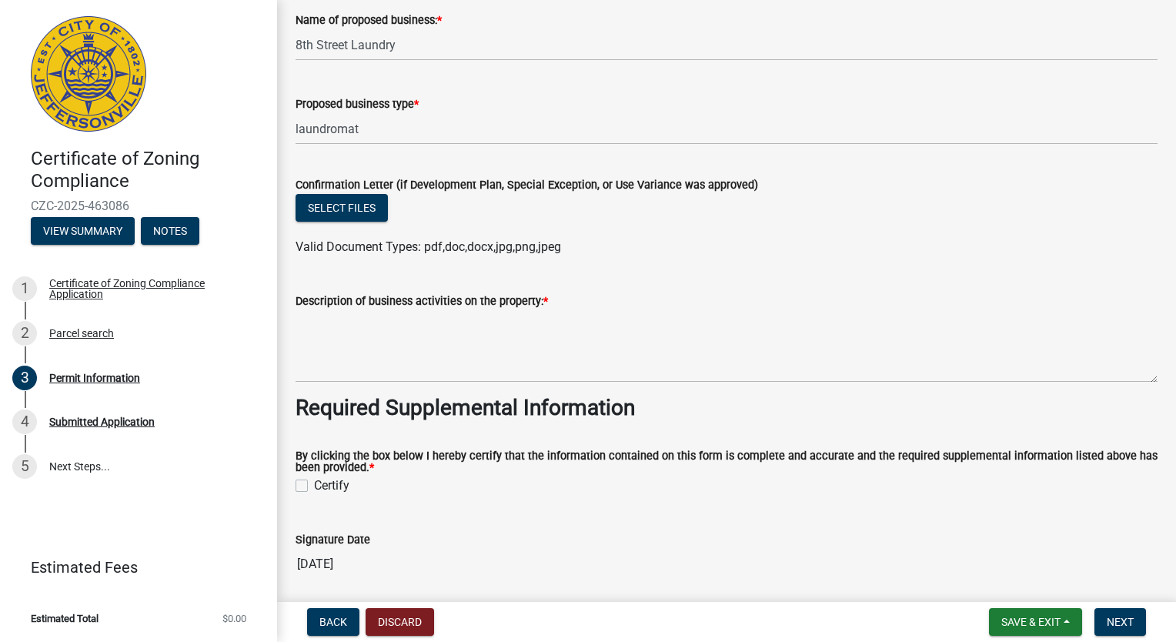
type input "[DATE]"
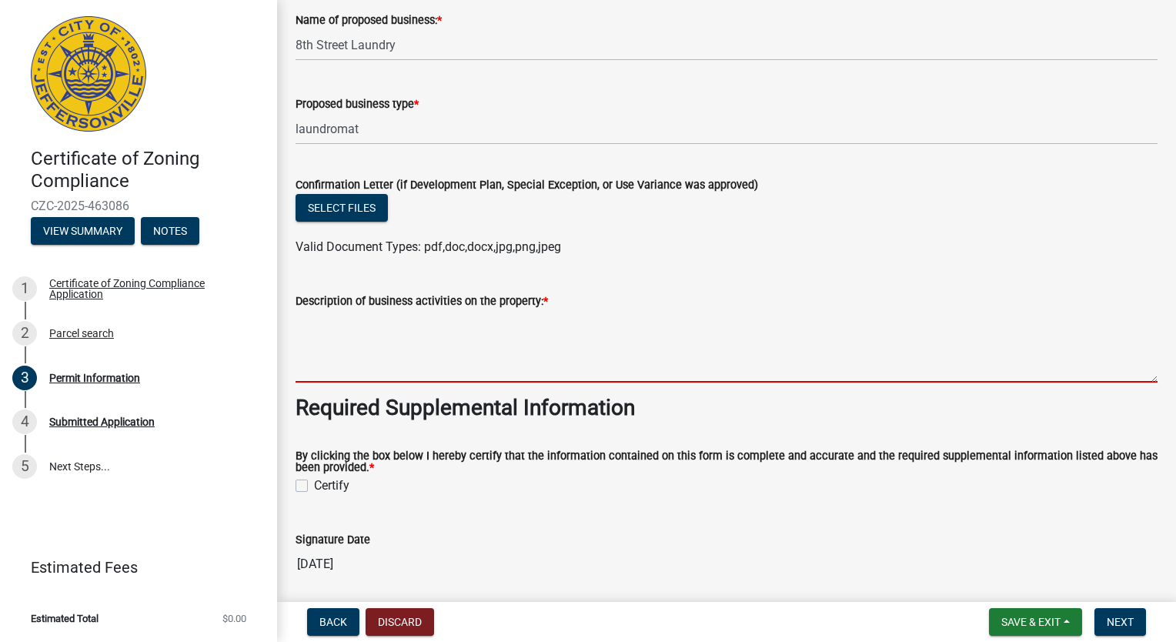
click at [474, 366] on textarea "Description of business activities on the property: *" at bounding box center [727, 346] width 862 height 72
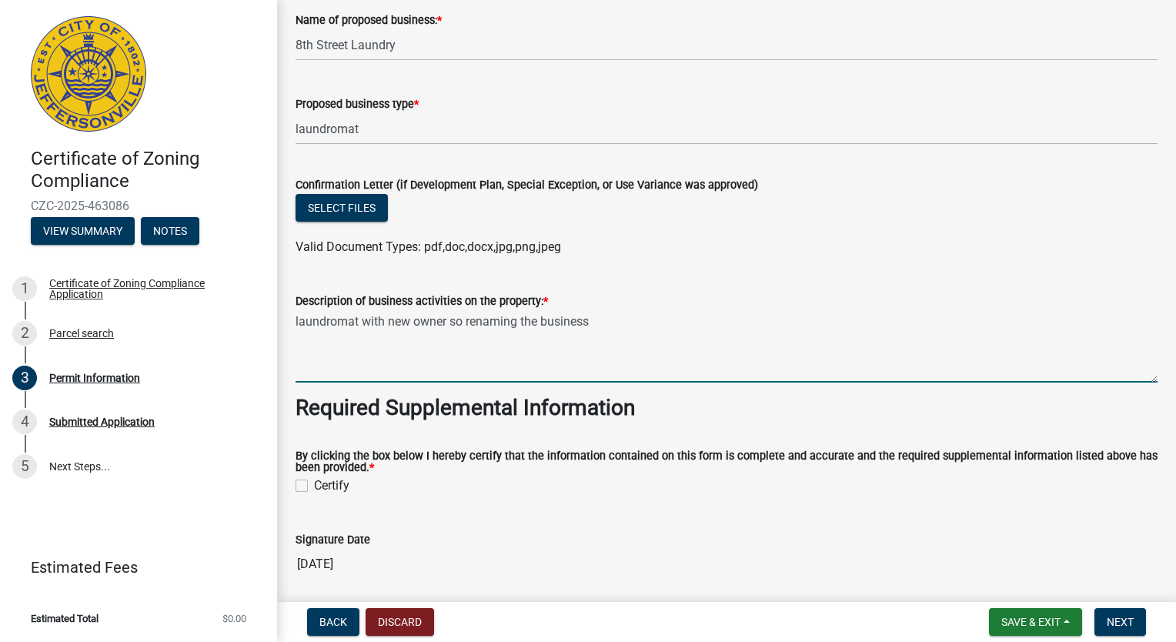
type textarea "laundromat with new owner so renaming the business"
click at [314, 487] on label "Certify" at bounding box center [331, 485] width 35 height 18
click at [314, 486] on input "Certify" at bounding box center [319, 481] width 10 height 10
checkbox input "true"
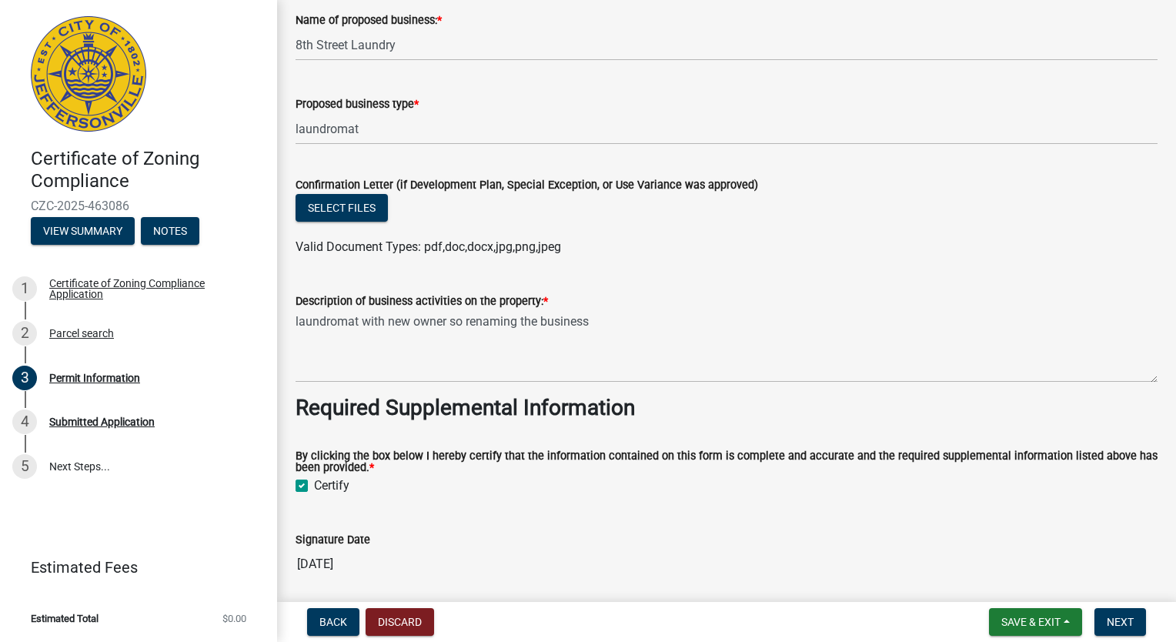
scroll to position [1390, 0]
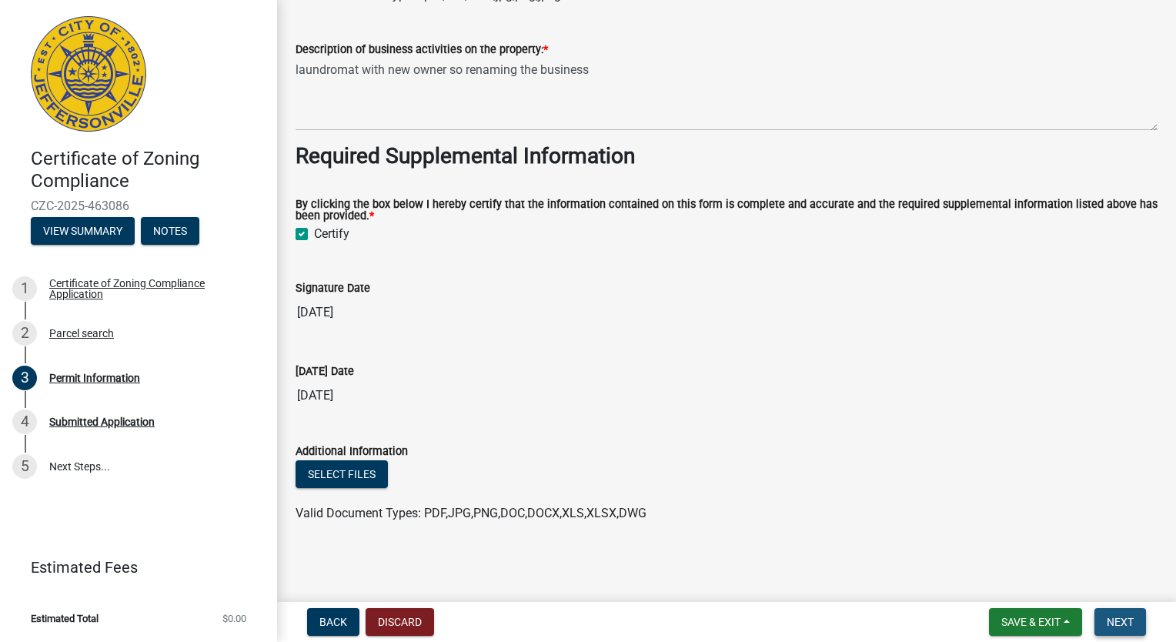
click at [1109, 623] on span "Next" at bounding box center [1120, 622] width 27 height 12
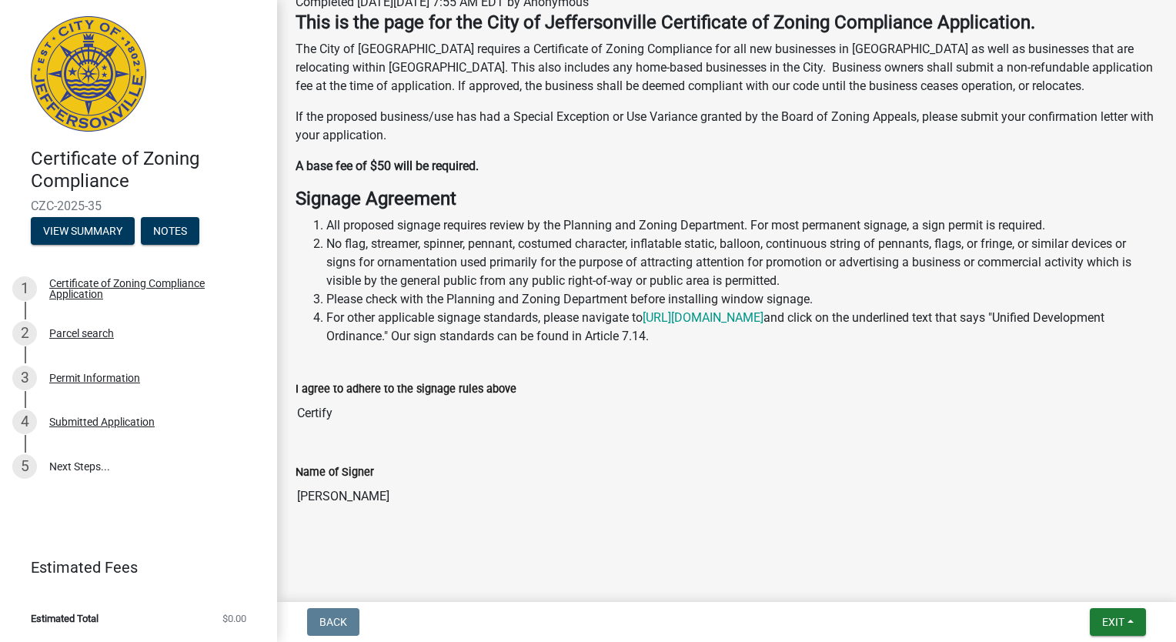
scroll to position [179, 0]
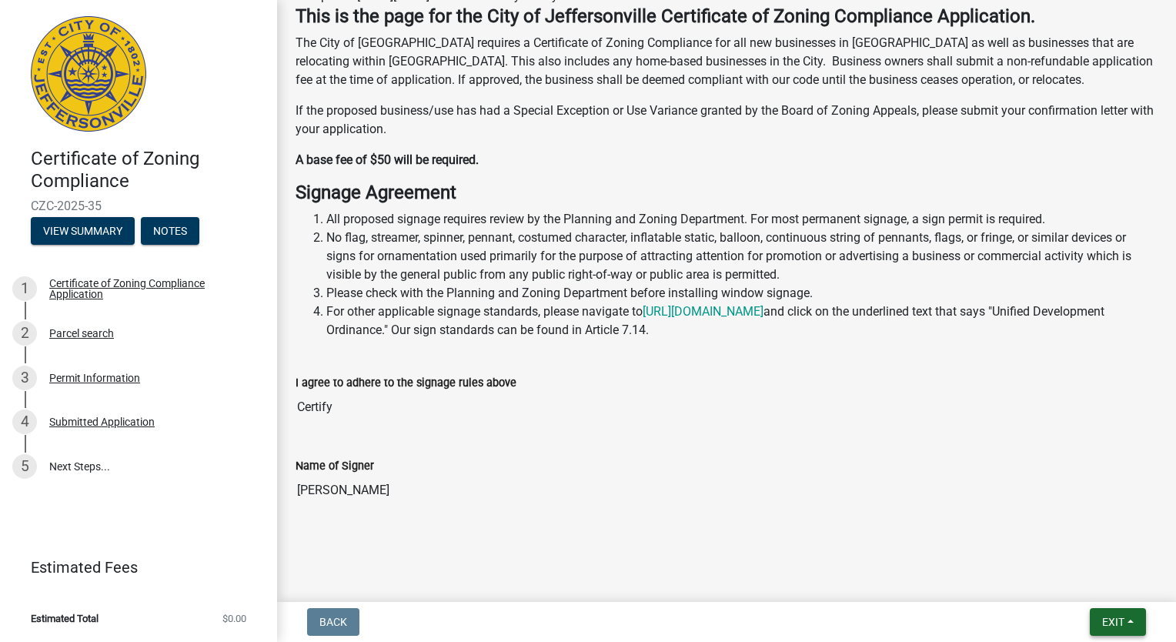
click at [1128, 622] on button "Exit" at bounding box center [1118, 622] width 56 height 28
click at [1080, 416] on input "Certify" at bounding box center [727, 407] width 862 height 31
click at [559, 406] on input "Certify" at bounding box center [727, 407] width 862 height 31
click at [463, 492] on input "[PERSON_NAME]" at bounding box center [727, 490] width 862 height 31
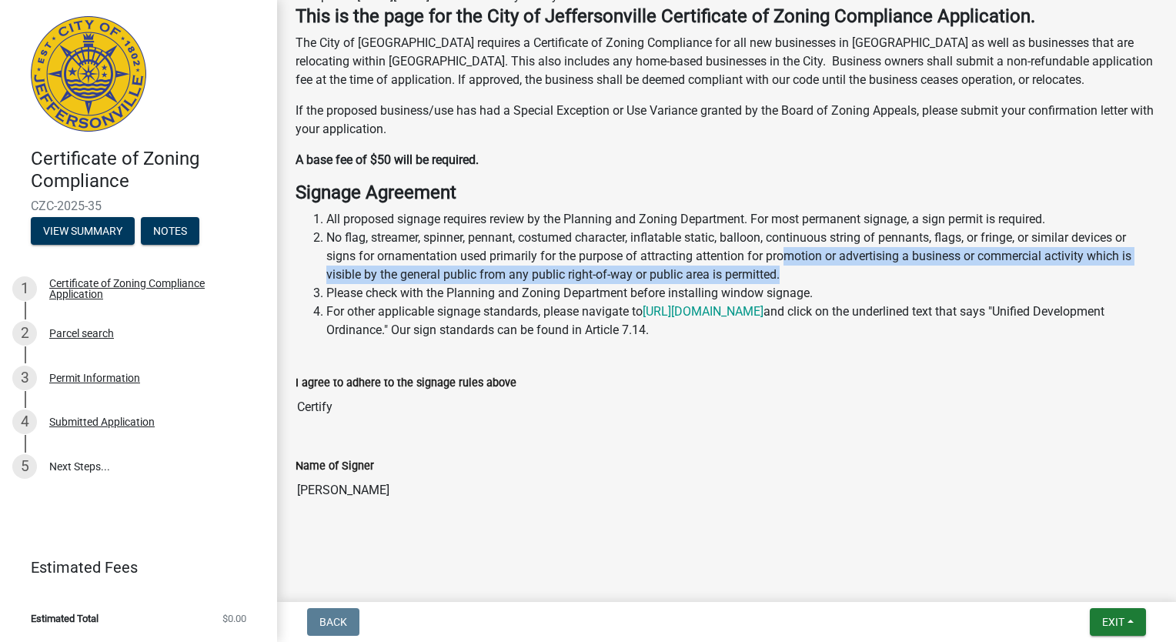
drag, startPoint x: 1155, startPoint y: 354, endPoint x: 787, endPoint y: 266, distance: 379.0
click at [787, 266] on li "No flag, streamer, spinner, pennant, costumed character, inflatable static, bal…" at bounding box center [741, 256] width 831 height 55
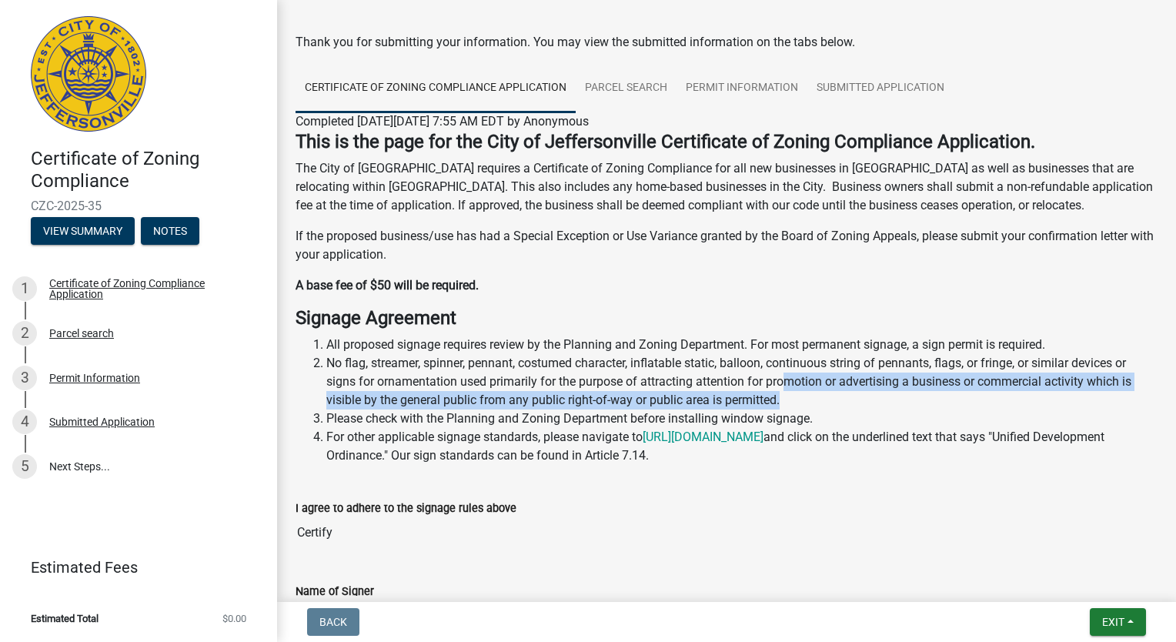
scroll to position [0, 0]
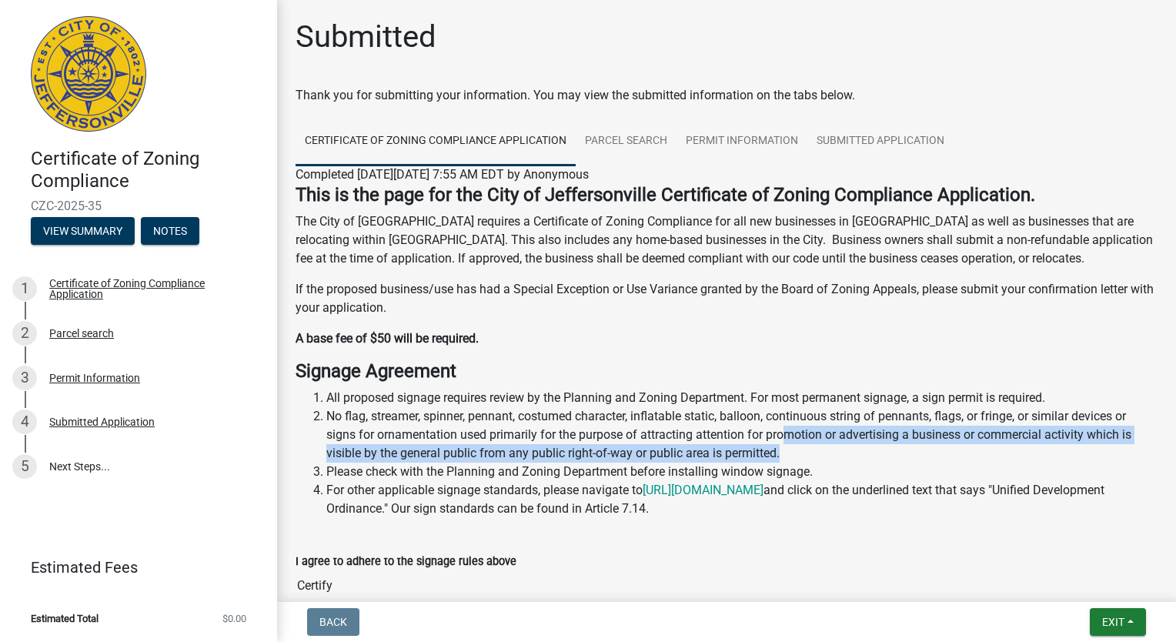
click at [787, 394] on li "All proposed signage requires review by the Planning and Zoning Department. For…" at bounding box center [741, 398] width 831 height 18
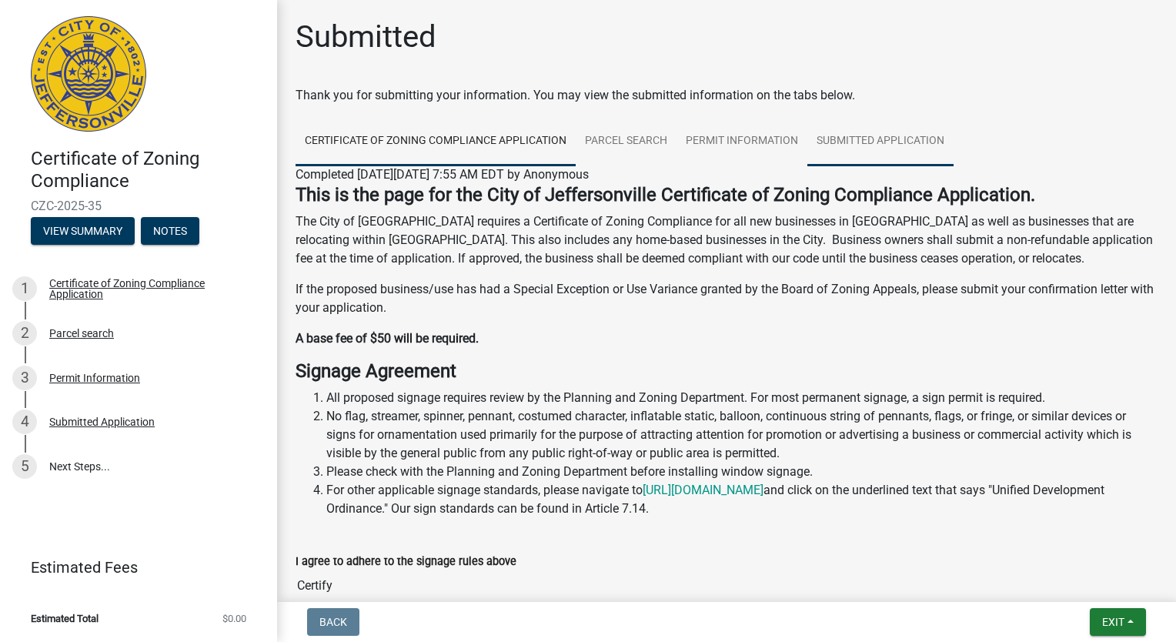
click at [871, 152] on link "Submitted Application" at bounding box center [880, 141] width 146 height 49
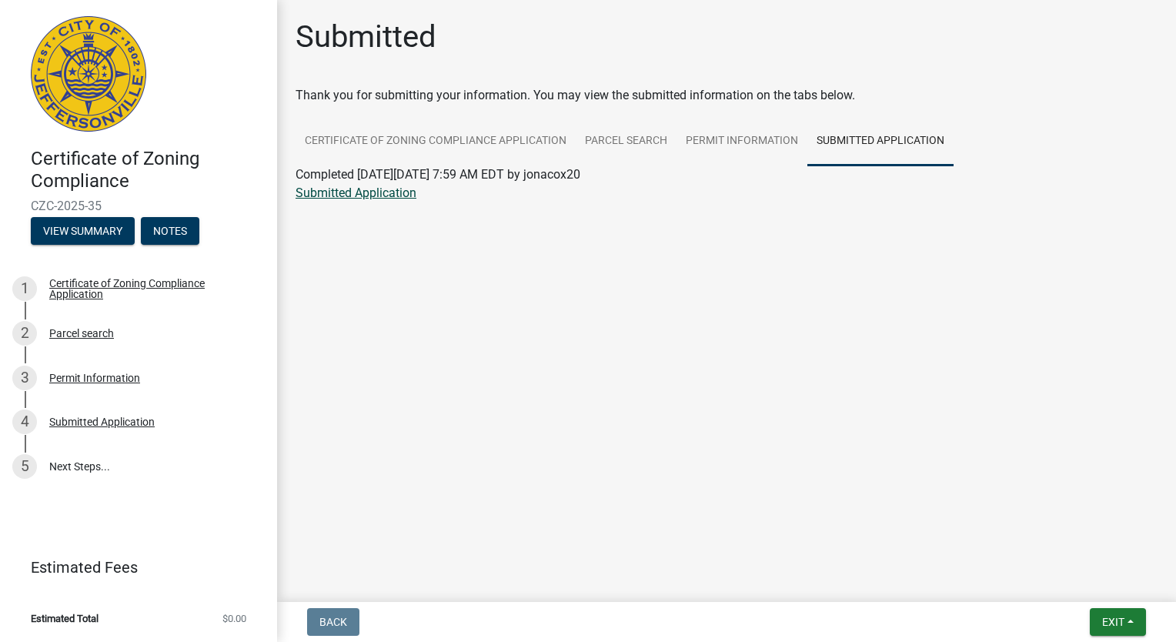
click at [378, 194] on link "Submitted Application" at bounding box center [356, 192] width 121 height 15
click at [82, 467] on link "5 Next Steps..." at bounding box center [138, 466] width 277 height 45
click at [1135, 620] on button "Exit" at bounding box center [1118, 622] width 56 height 28
click at [1074, 543] on button "Save" at bounding box center [1085, 544] width 123 height 37
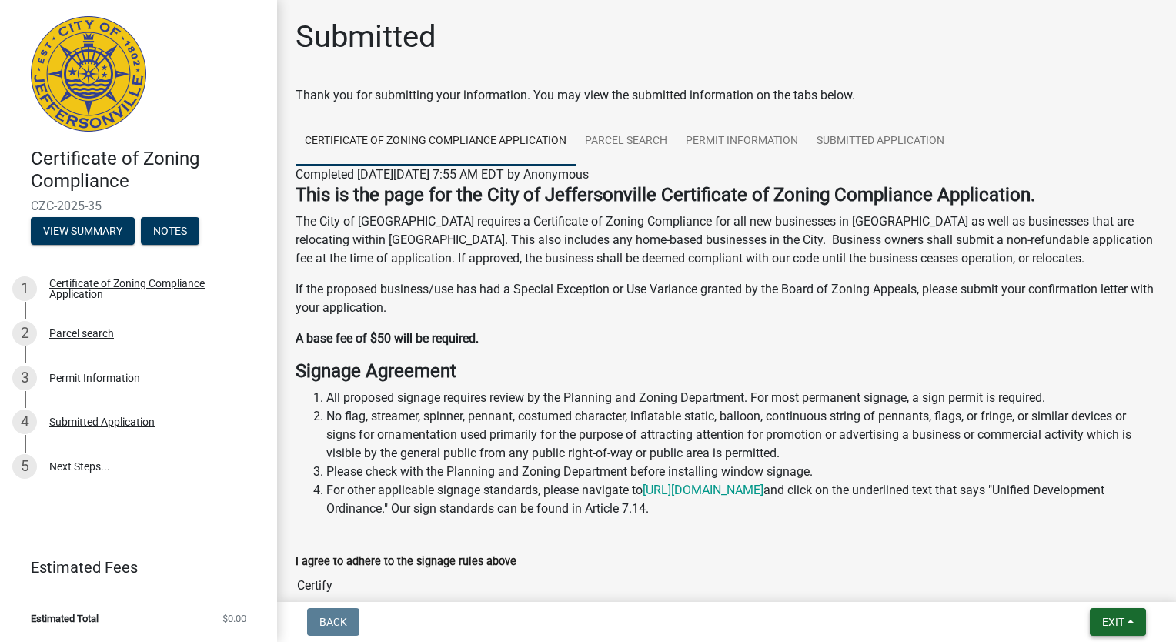
click at [1104, 621] on span "Exit" at bounding box center [1113, 622] width 22 height 12
click at [1088, 588] on button "Save & Exit" at bounding box center [1085, 581] width 123 height 37
